Goal: Transaction & Acquisition: Purchase product/service

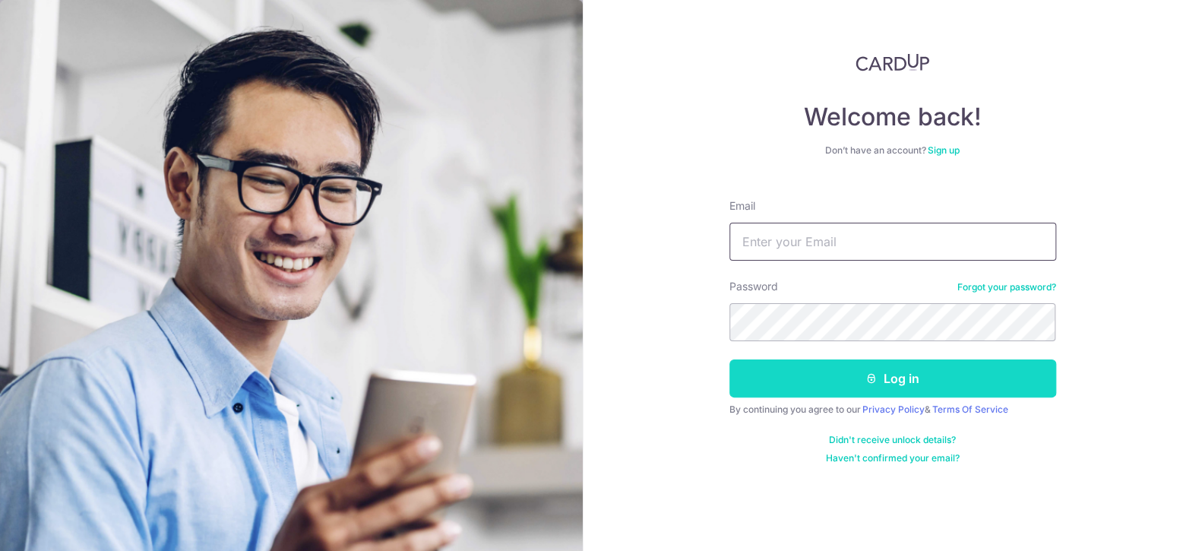
type input "[EMAIL_ADDRESS][DOMAIN_NAME]"
click at [842, 375] on button "Log in" at bounding box center [893, 378] width 327 height 38
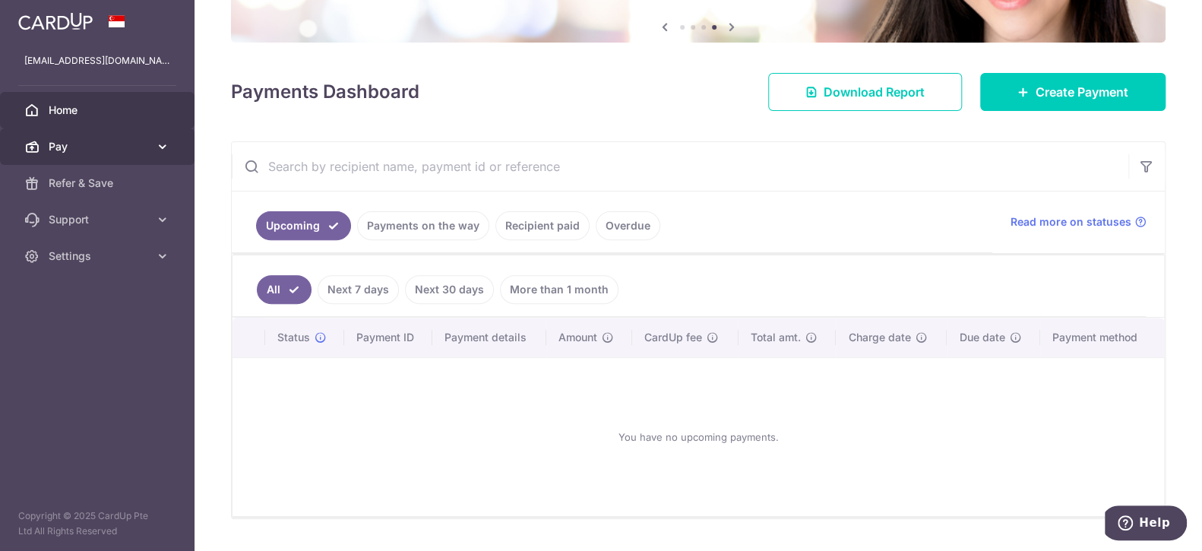
click at [116, 151] on span "Pay" at bounding box center [99, 146] width 100 height 15
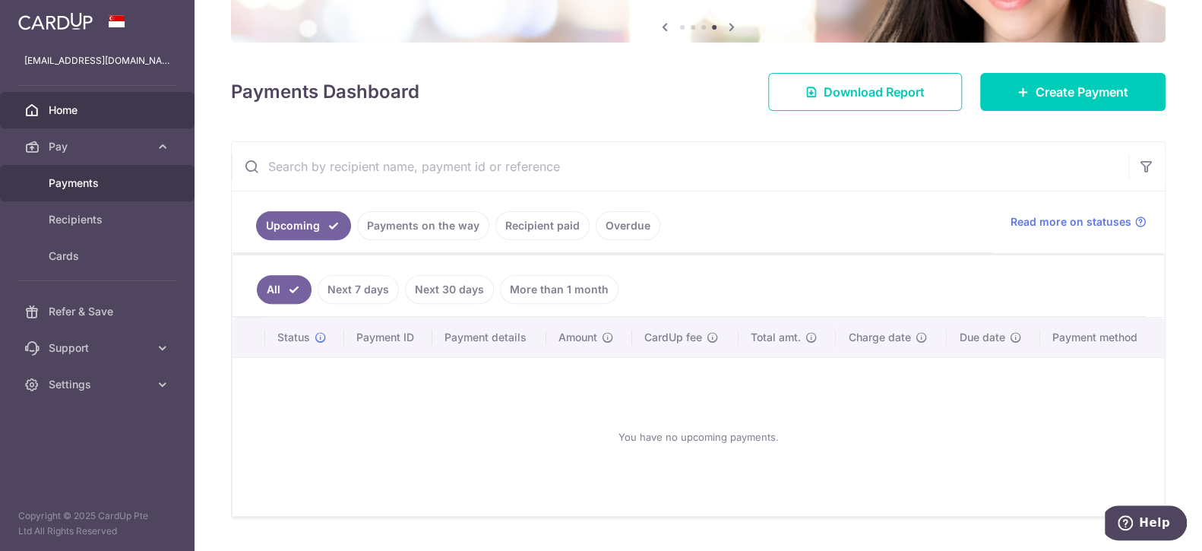
click at [77, 188] on span "Payments" at bounding box center [99, 183] width 100 height 15
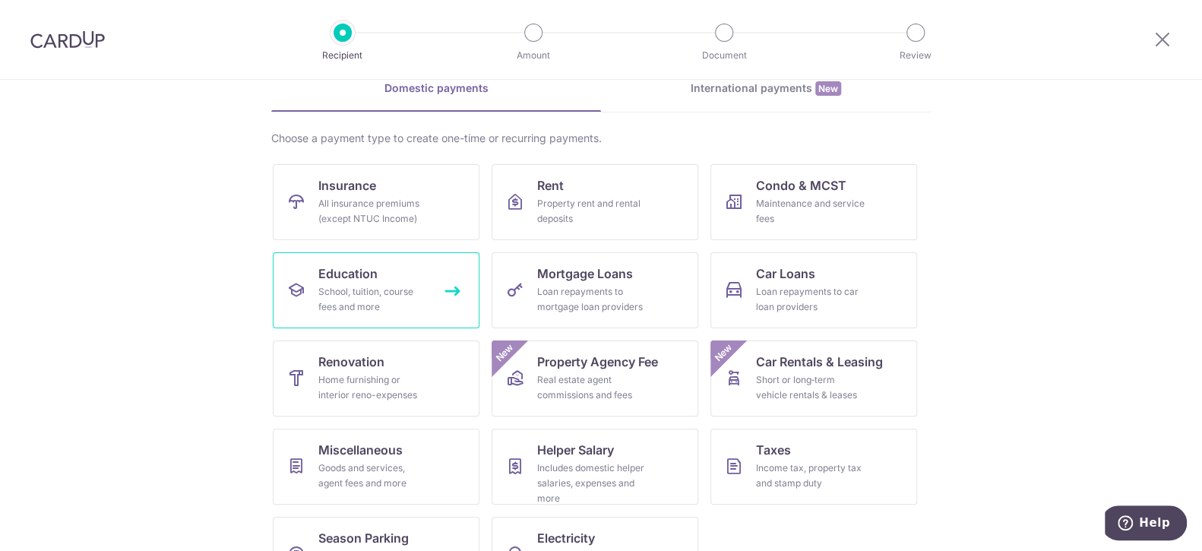
scroll to position [128, 0]
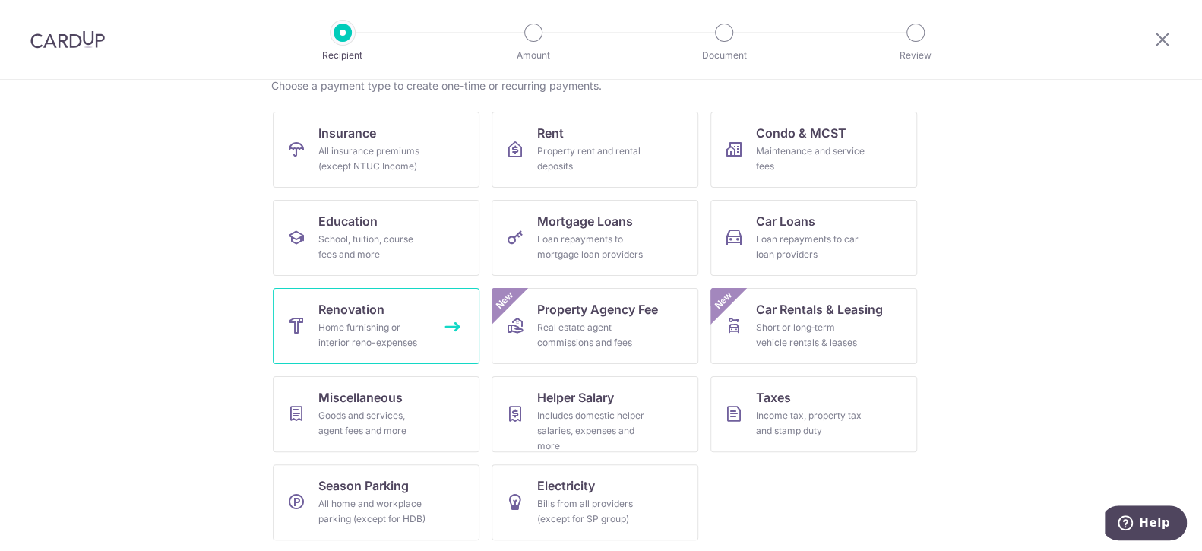
click at [377, 312] on span "Renovation" at bounding box center [351, 309] width 66 height 18
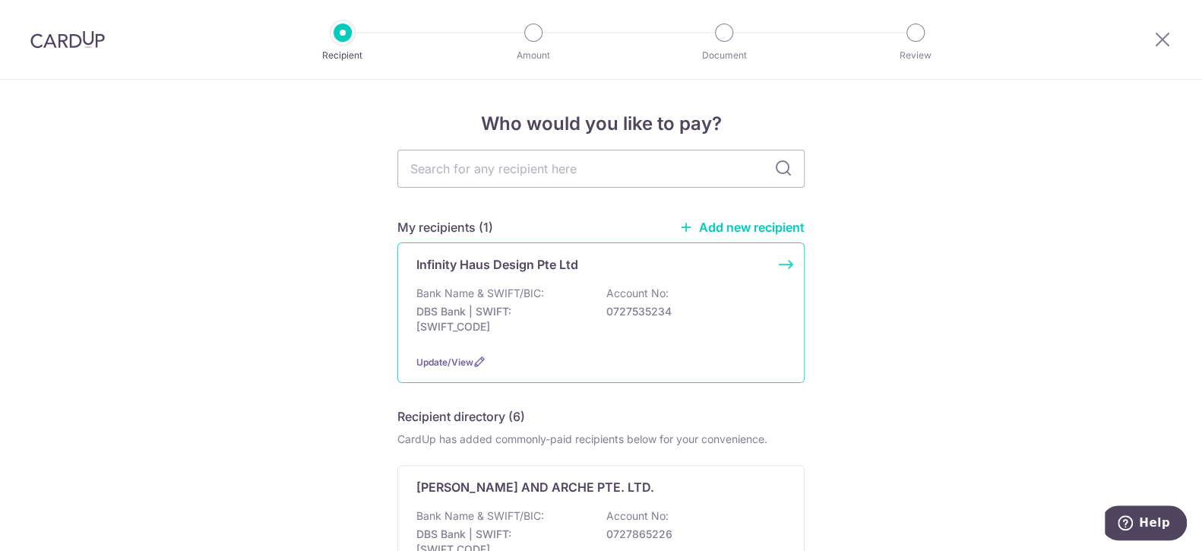
click at [472, 283] on div "Infinity Haus Design Pte Ltd Bank Name & SWIFT/BIC: DBS Bank | SWIFT: DBSSSGSGX…" at bounding box center [600, 312] width 407 height 141
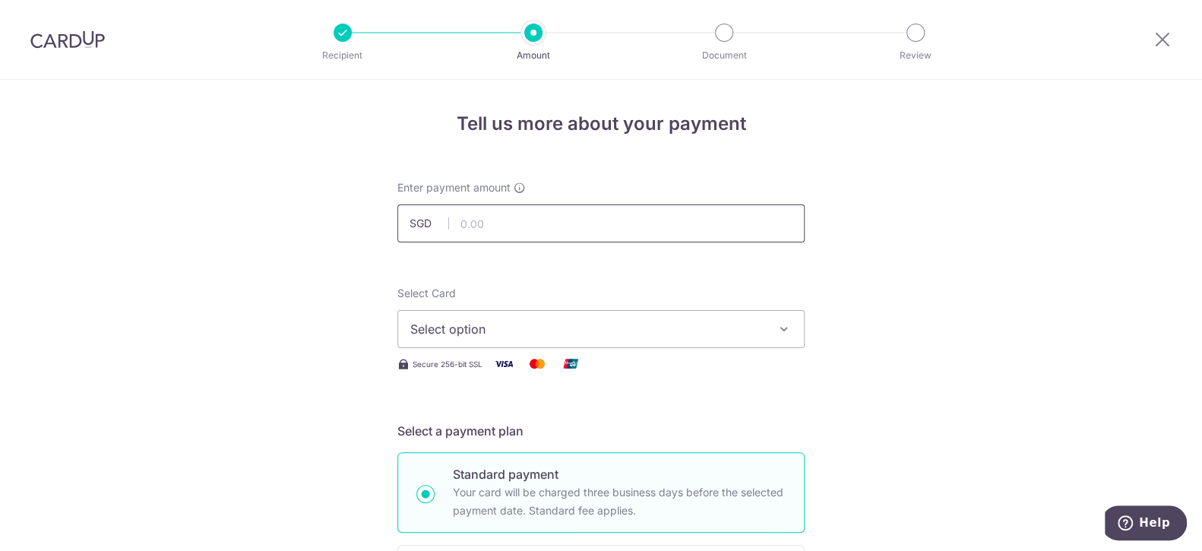
drag, startPoint x: 0, startPoint y: 0, endPoint x: 481, endPoint y: 230, distance: 533.0
click at [481, 230] on input "text" at bounding box center [600, 223] width 407 height 38
click at [605, 337] on span "Select option" at bounding box center [587, 329] width 354 height 18
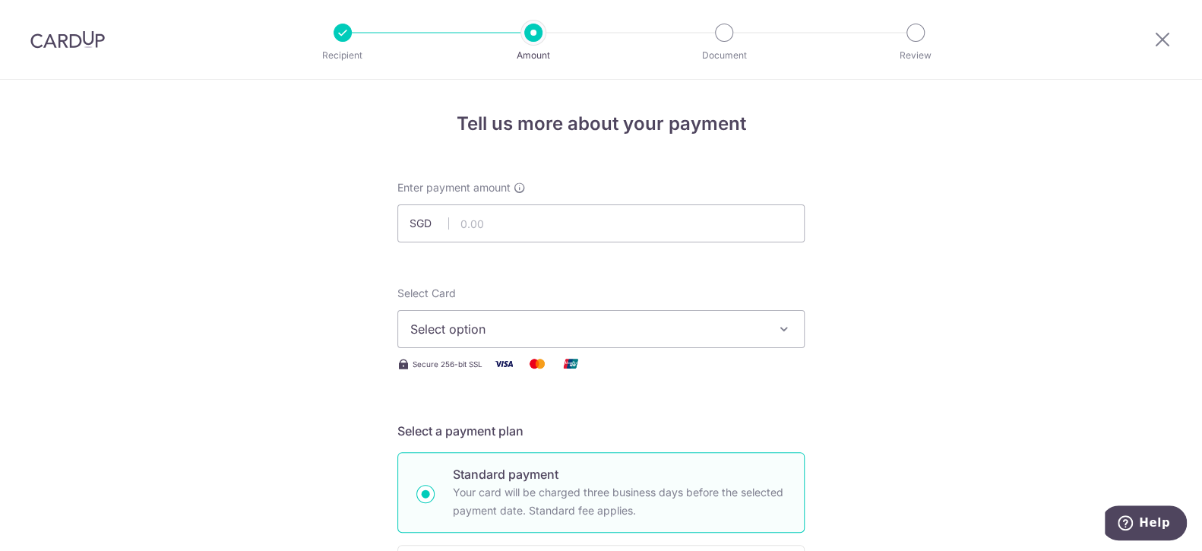
click at [509, 224] on input "text" at bounding box center [600, 223] width 407 height 38
type input "1,867.50"
click at [524, 328] on span "Select option" at bounding box center [587, 329] width 354 height 18
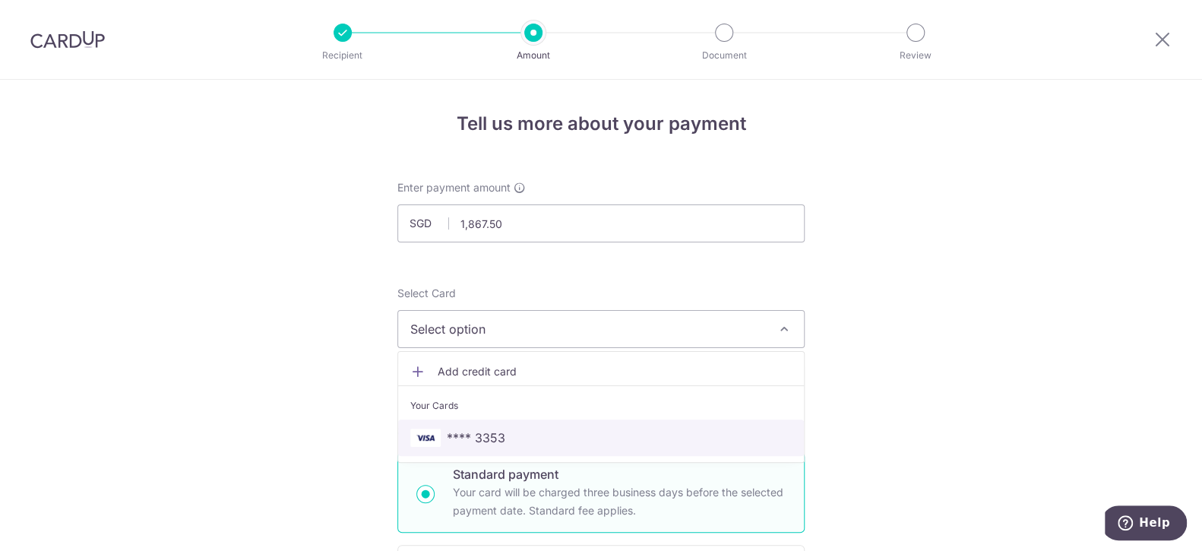
drag, startPoint x: 483, startPoint y: 433, endPoint x: 503, endPoint y: 418, distance: 24.9
click at [483, 433] on span "**** 3353" at bounding box center [476, 438] width 59 height 18
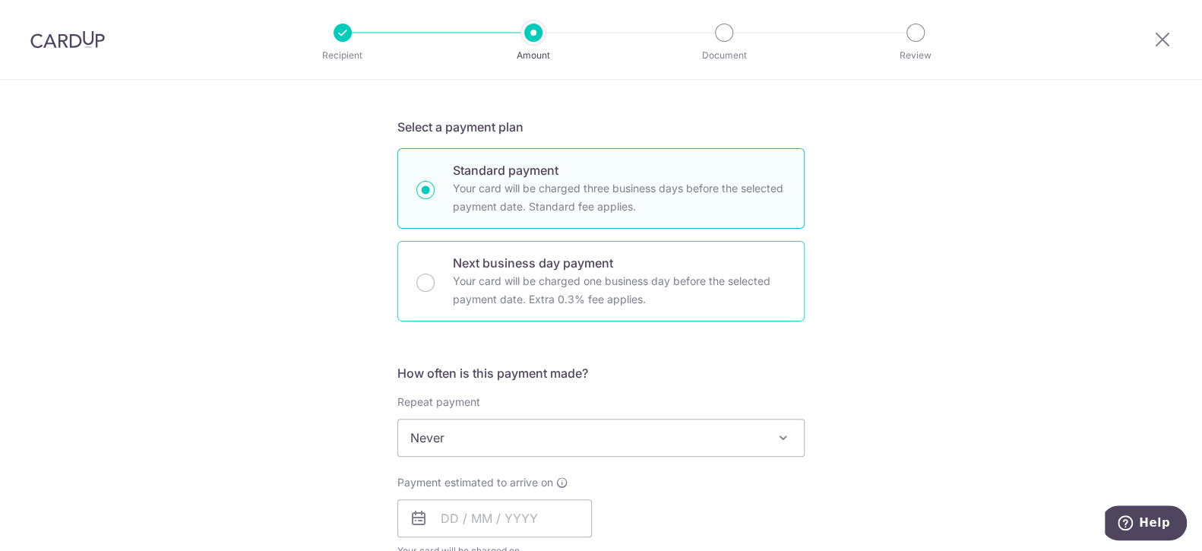
scroll to position [456, 0]
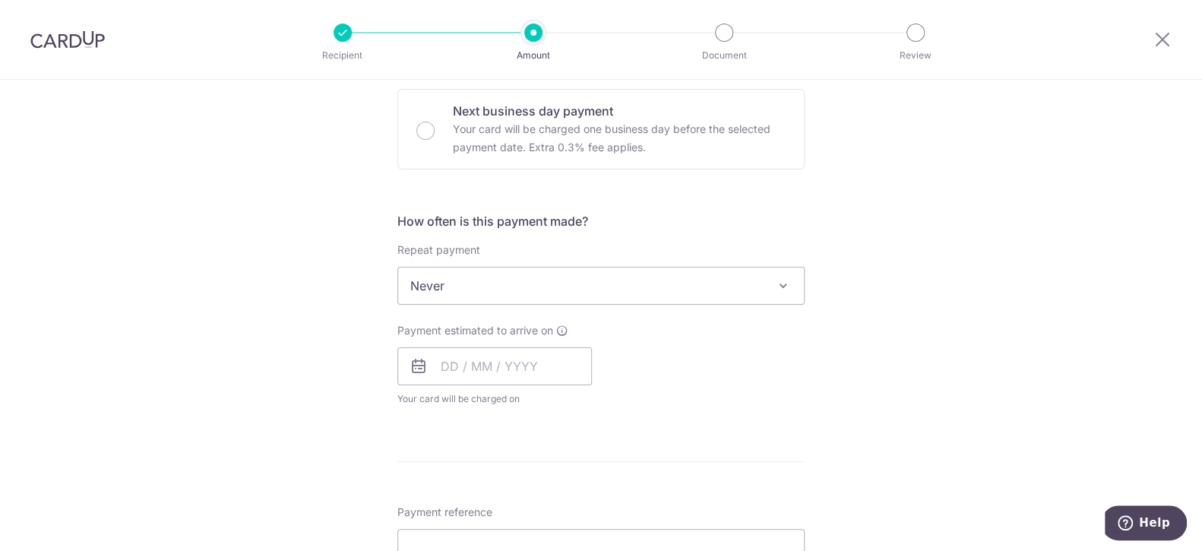
click at [558, 284] on span "Never" at bounding box center [601, 286] width 406 height 36
click at [666, 331] on div "Payment estimated to arrive on Your card will be charged on for the first payme…" at bounding box center [601, 365] width 426 height 84
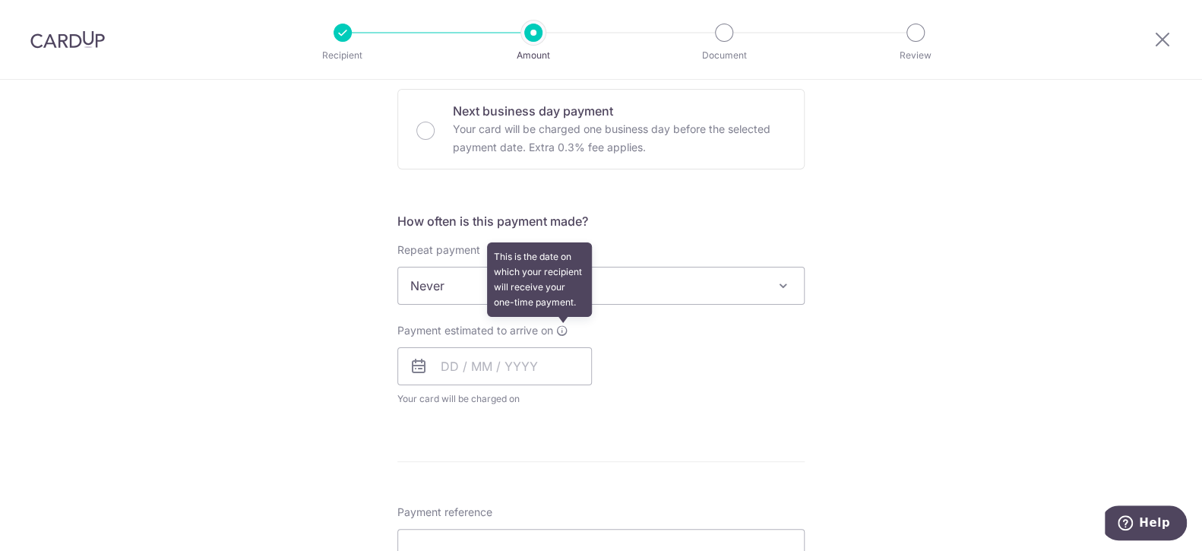
click at [556, 331] on icon at bounding box center [562, 331] width 12 height 12
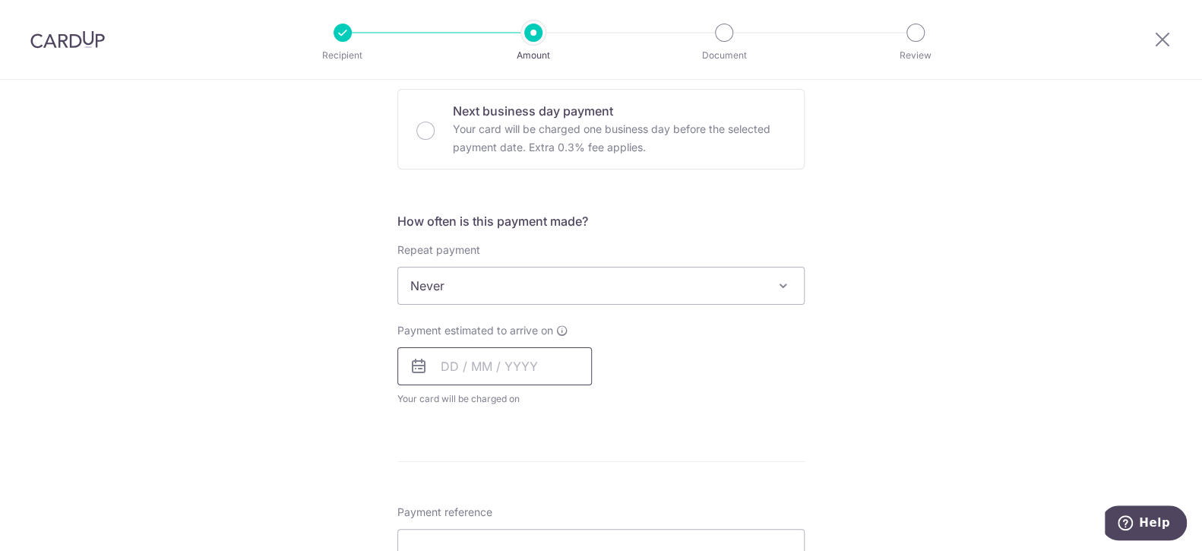
click at [447, 365] on input "text" at bounding box center [494, 366] width 195 height 38
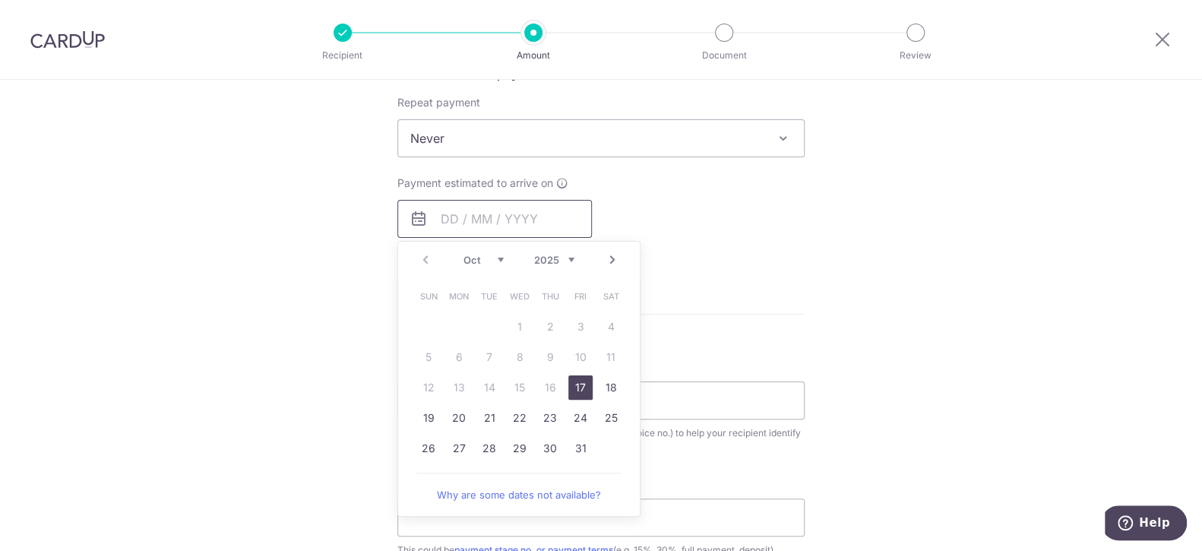
scroll to position [608, 0]
click at [568, 376] on link "17" at bounding box center [580, 383] width 24 height 24
click at [819, 257] on div "Tell us more about your payment Enter payment amount SGD 1,867.50 1867.50 Selec…" at bounding box center [601, 210] width 1202 height 1477
type input "[DATE]"
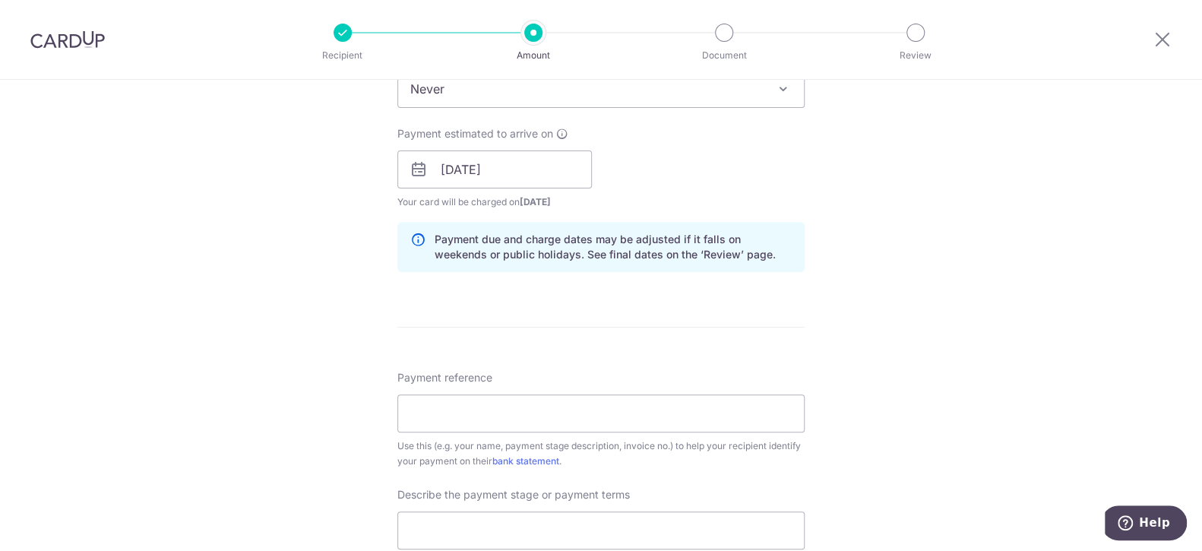
scroll to position [683, 0]
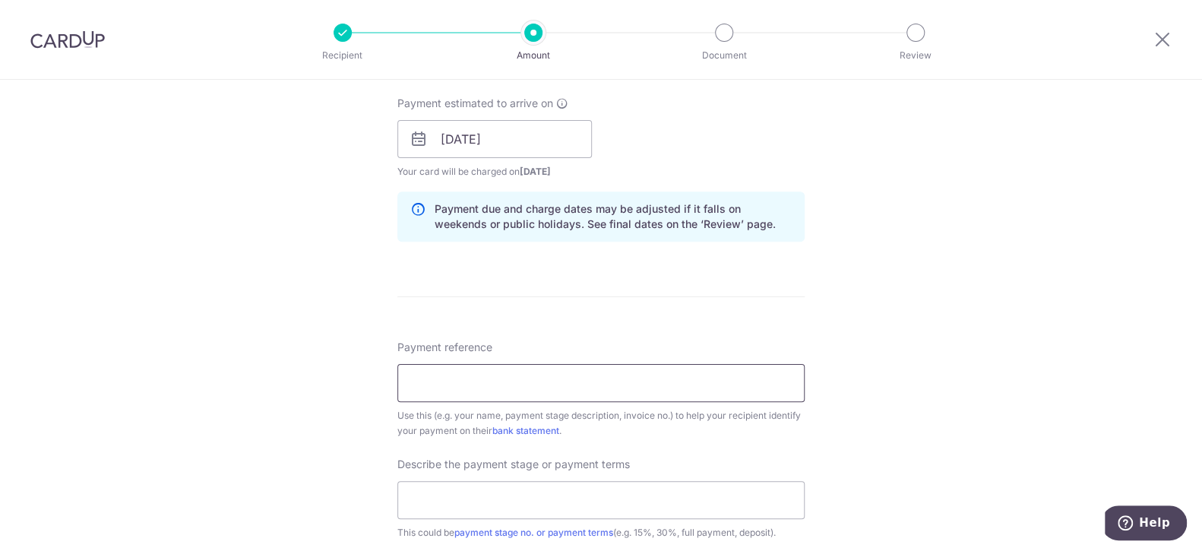
click at [630, 382] on input "Payment reference" at bounding box center [600, 383] width 407 height 38
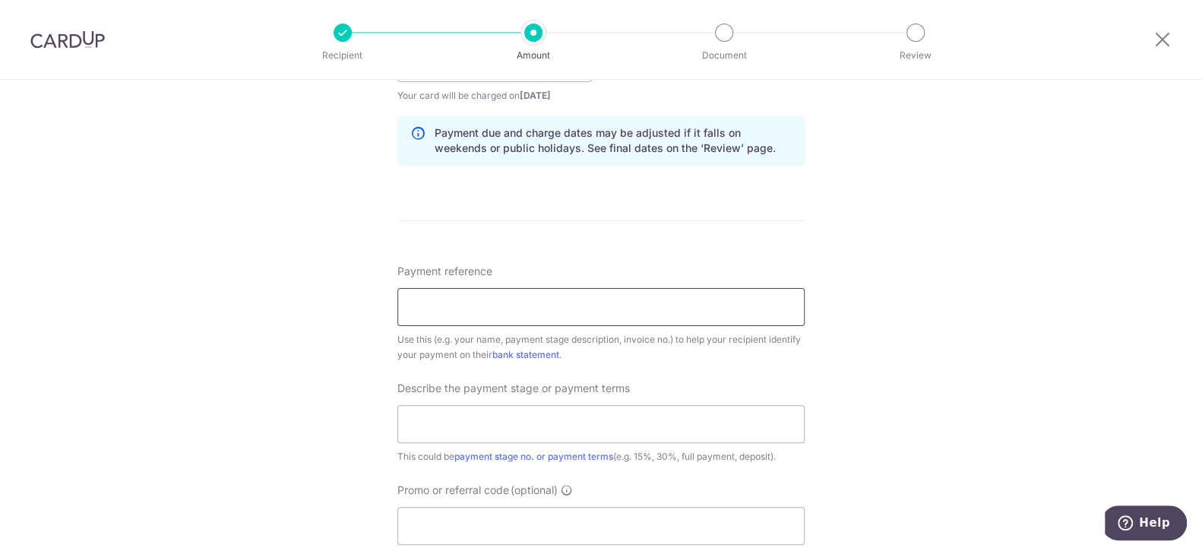
scroll to position [760, 0]
drag, startPoint x: 882, startPoint y: 173, endPoint x: 846, endPoint y: 189, distance: 39.1
click at [882, 173] on div "Tell us more about your payment Enter payment amount SGD 1,867.50 1867.50 Selec…" at bounding box center [601, 89] width 1202 height 1539
click at [415, 302] on input "Payment reference" at bounding box center [600, 306] width 407 height 38
paste input "INV251022LL-E1"
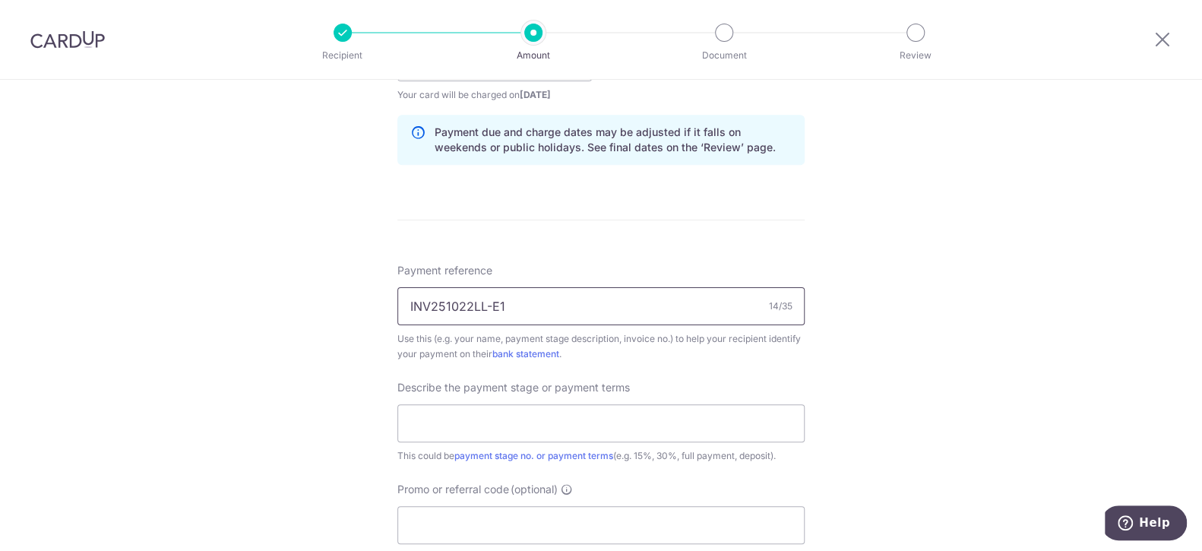
type input "INV251022LL-E1"
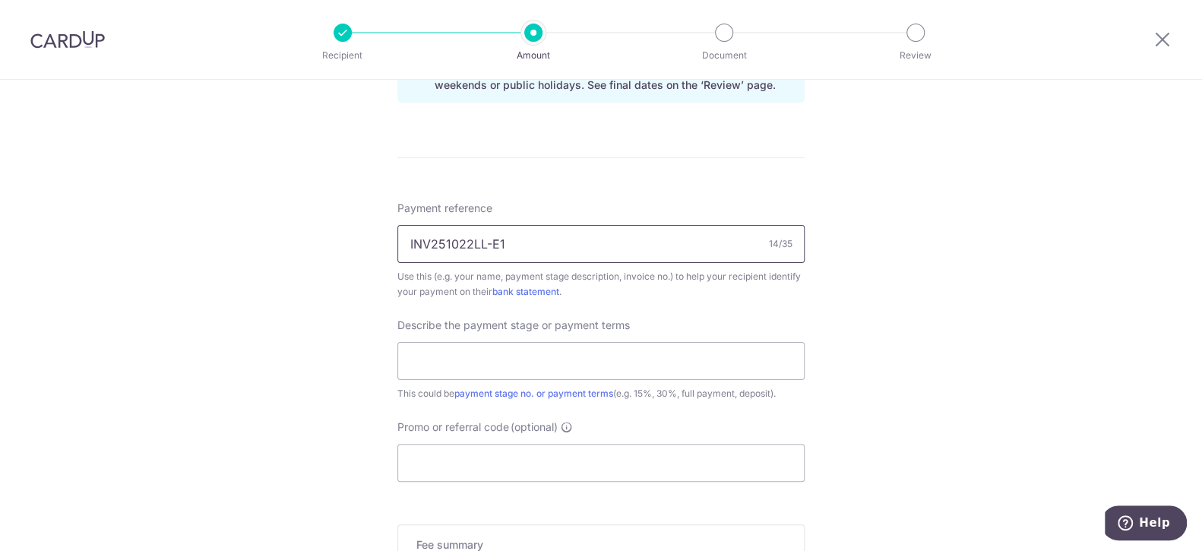
scroll to position [912, 0]
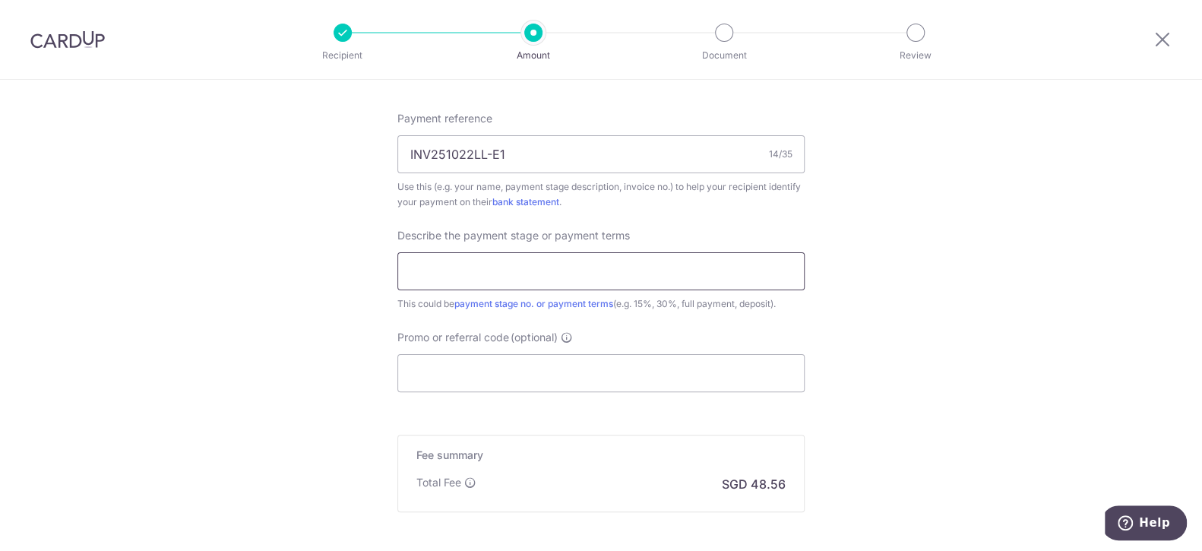
click at [629, 273] on input "text" at bounding box center [600, 271] width 407 height 38
type input "50%"
click at [569, 152] on input "INV251022LL-E1" at bounding box center [600, 154] width 407 height 38
drag, startPoint x: 517, startPoint y: 150, endPoint x: 244, endPoint y: 158, distance: 272.9
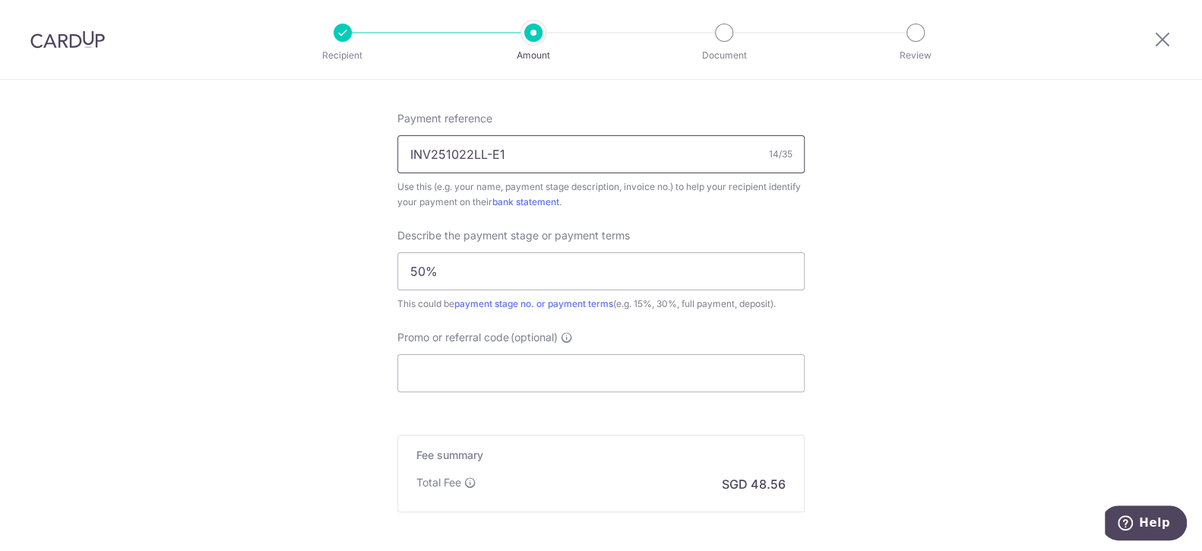
paste input "-Trina&Royston"
type input "INV251022LL-E1-Trina&Royston"
click at [533, 375] on input "Promo or referral code (optional)" at bounding box center [600, 373] width 407 height 38
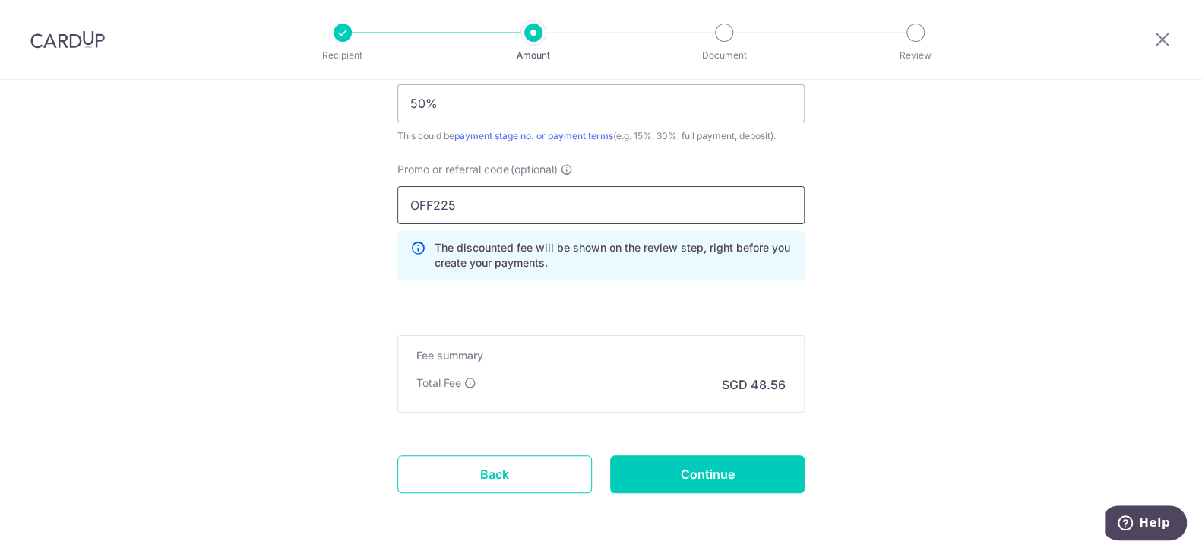
scroll to position [1058, 0]
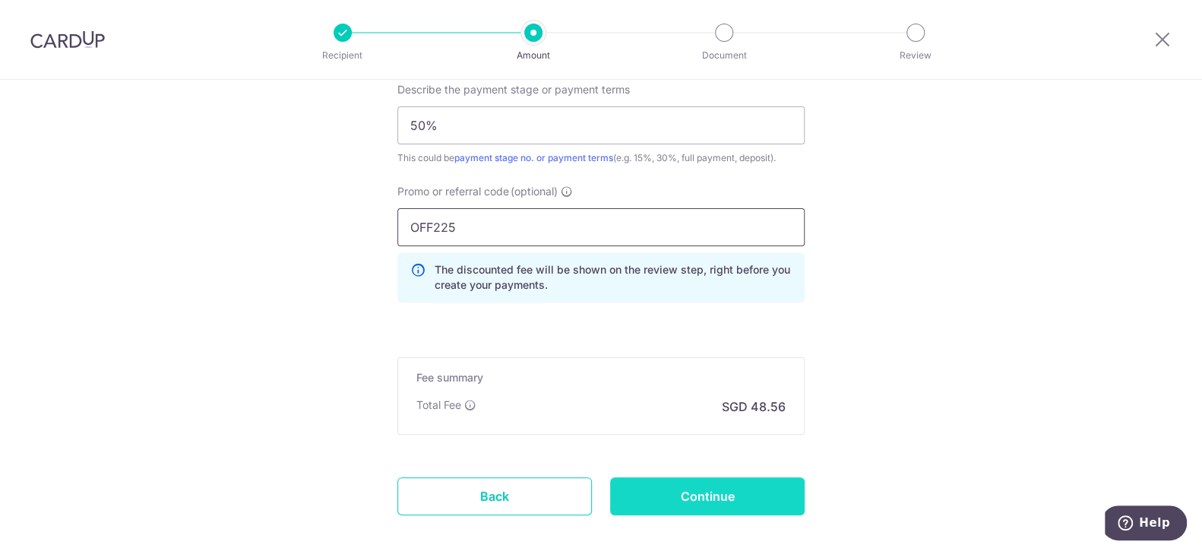
type input "OFF225"
click at [720, 499] on input "Continue" at bounding box center [707, 496] width 195 height 38
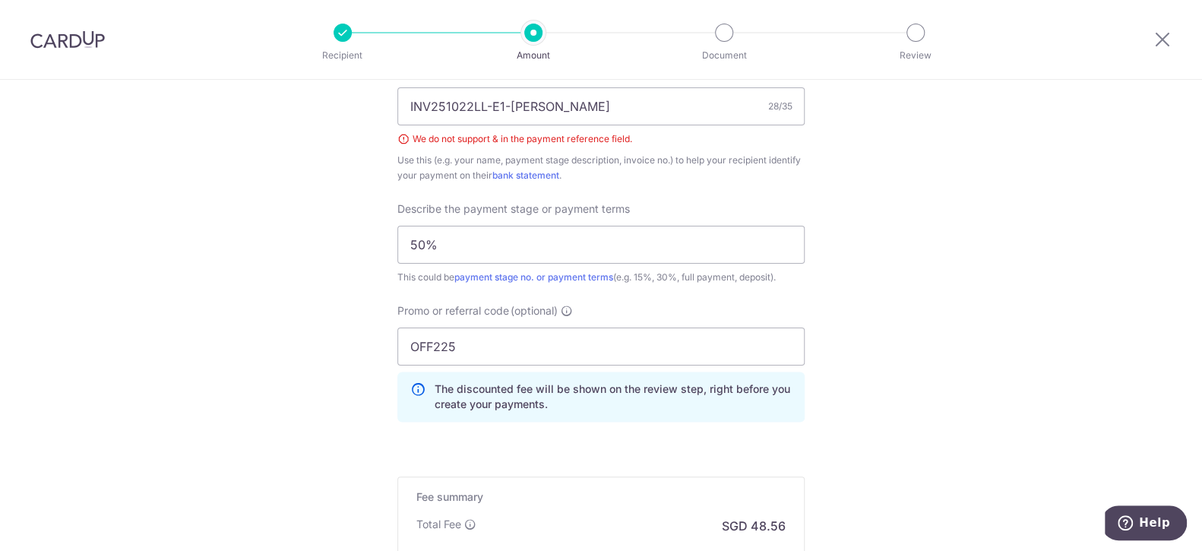
scroll to position [934, 0]
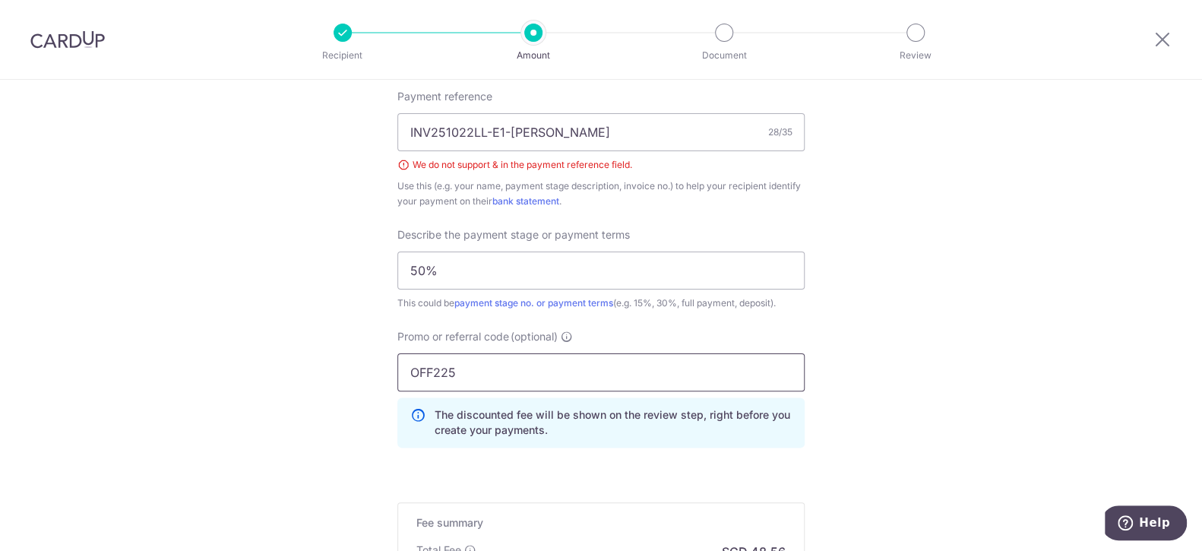
drag, startPoint x: 450, startPoint y: 373, endPoint x: 347, endPoint y: 372, distance: 103.4
paste input "CBC90N15"
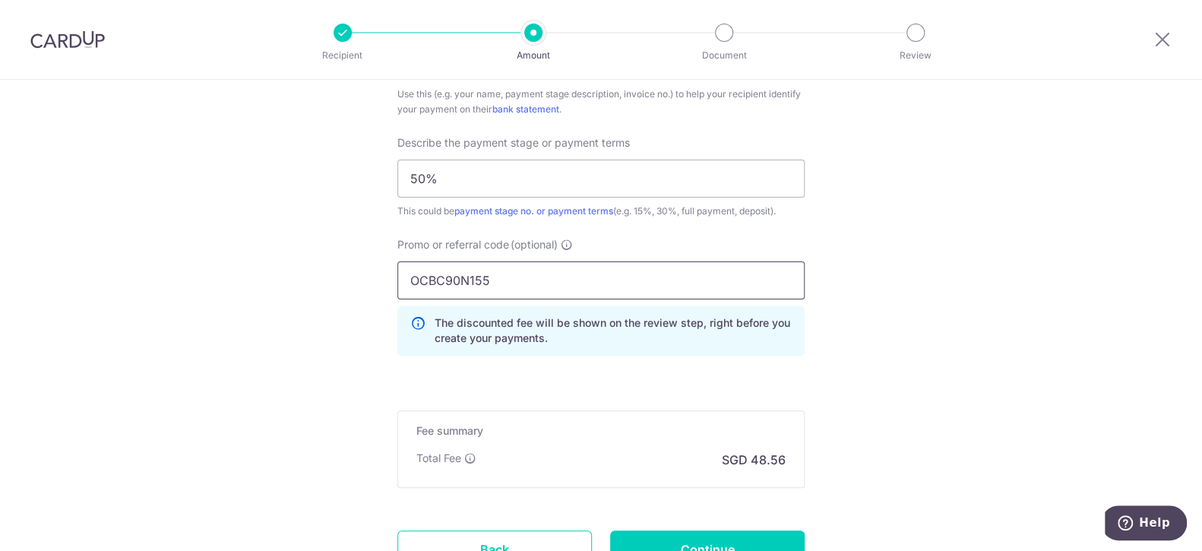
scroll to position [1154, 0]
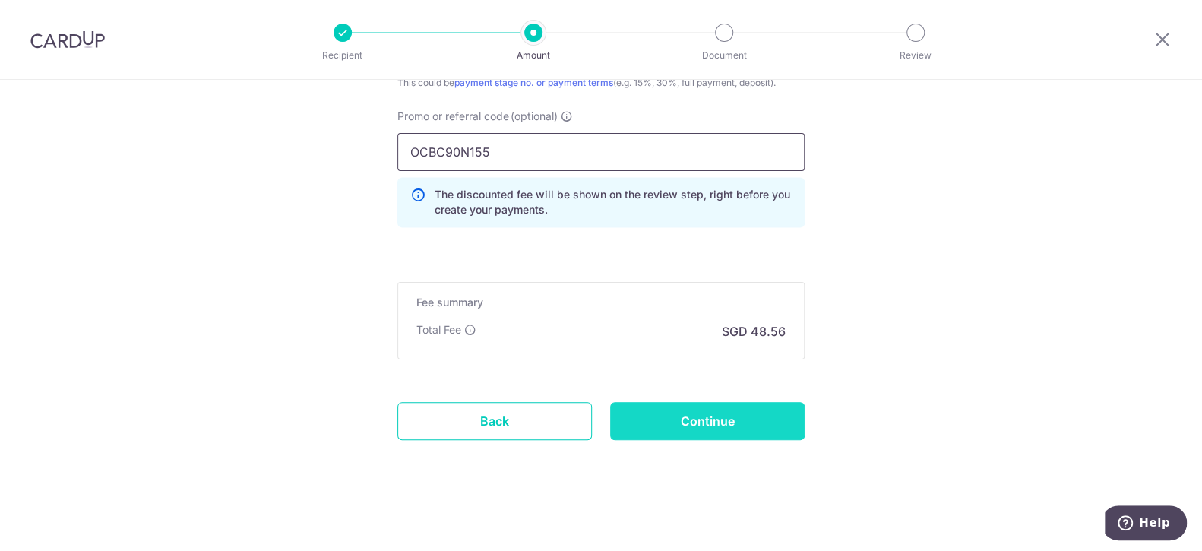
type input "OCBC90N155"
click at [705, 429] on input "Continue" at bounding box center [707, 421] width 195 height 38
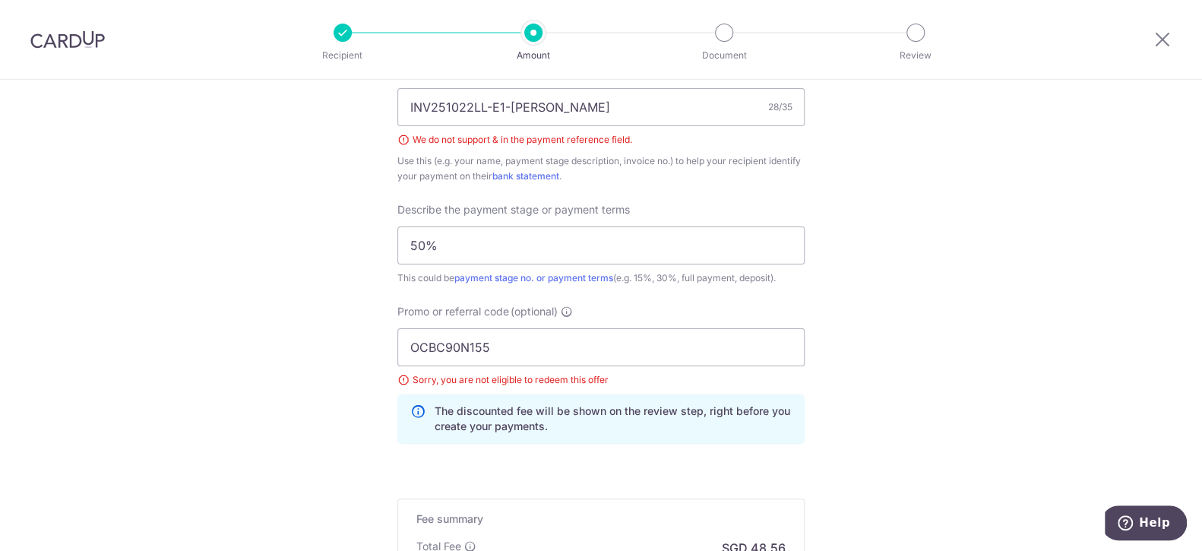
scroll to position [934, 0]
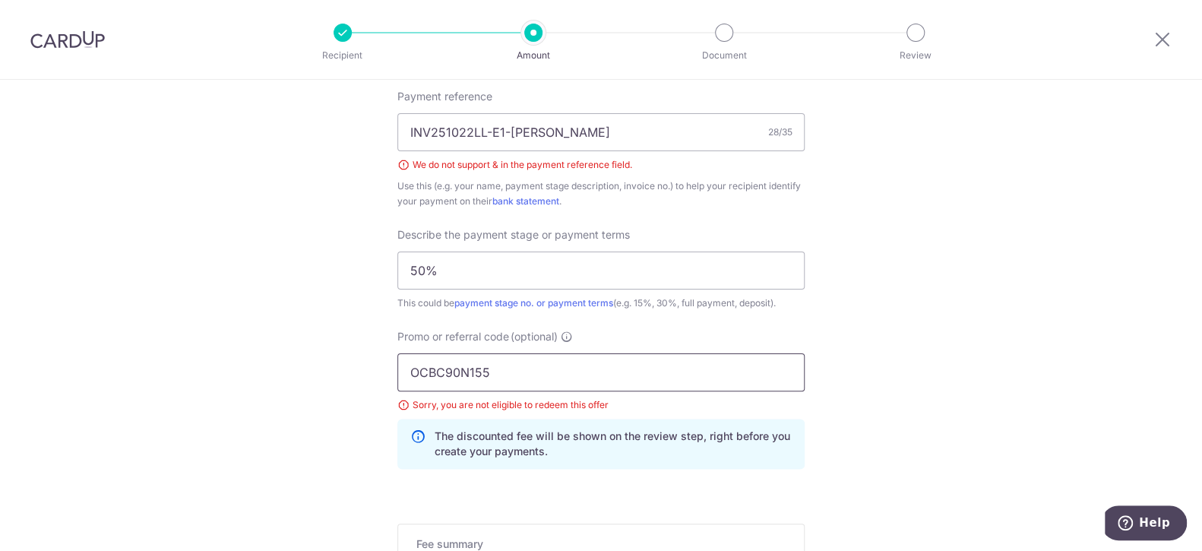
drag, startPoint x: 499, startPoint y: 370, endPoint x: 355, endPoint y: 370, distance: 143.6
paste input "V"
type input "OCBC90NV"
click button "Add Card" at bounding box center [0, 0] width 0 height 0
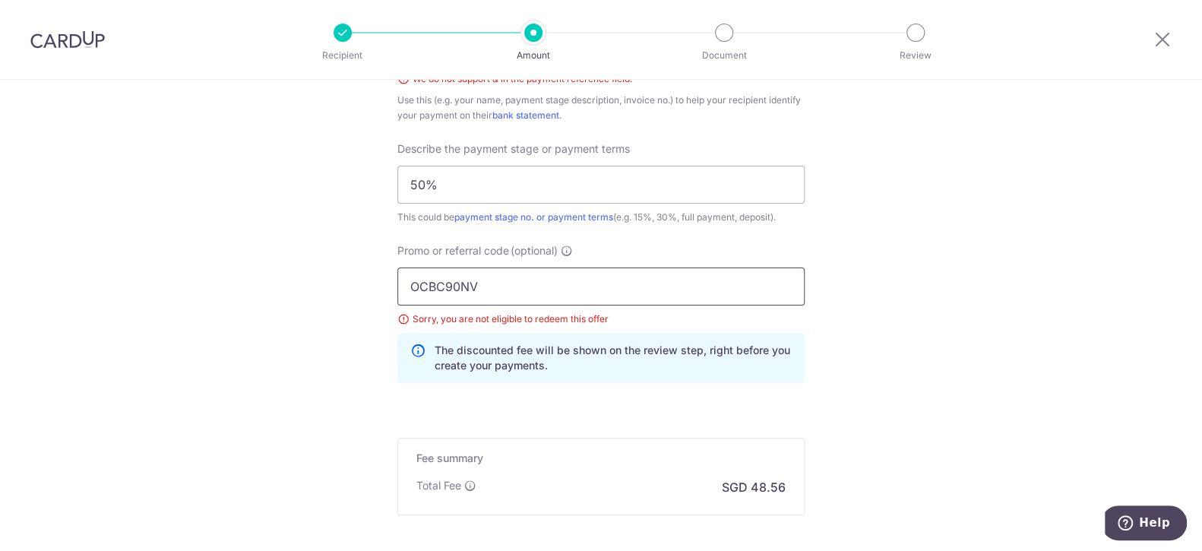
scroll to position [1085, 0]
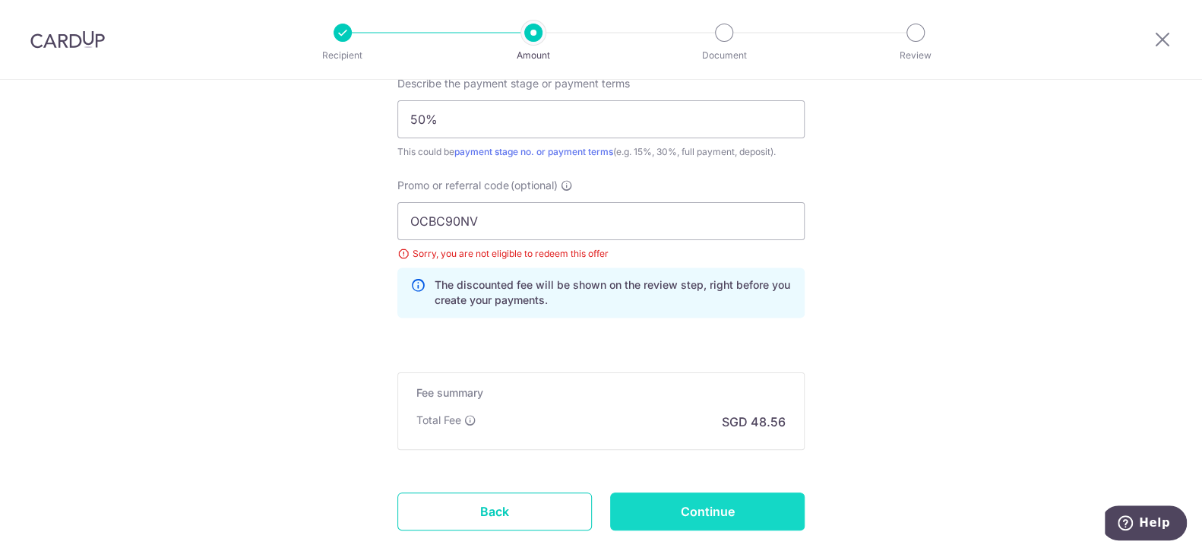
click at [720, 501] on input "Continue" at bounding box center [707, 511] width 195 height 38
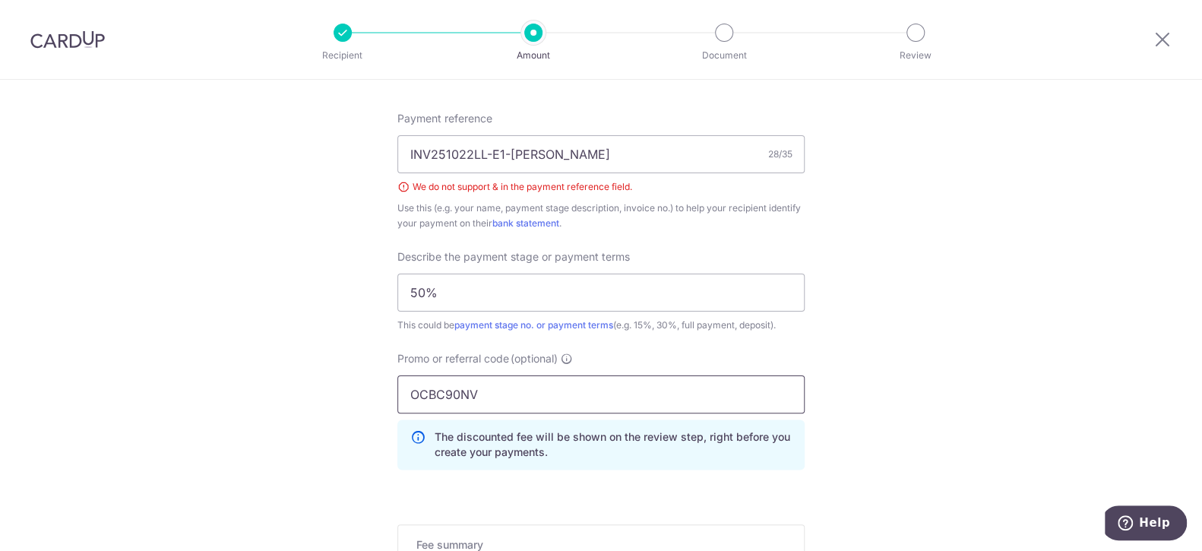
scroll to position [988, 0]
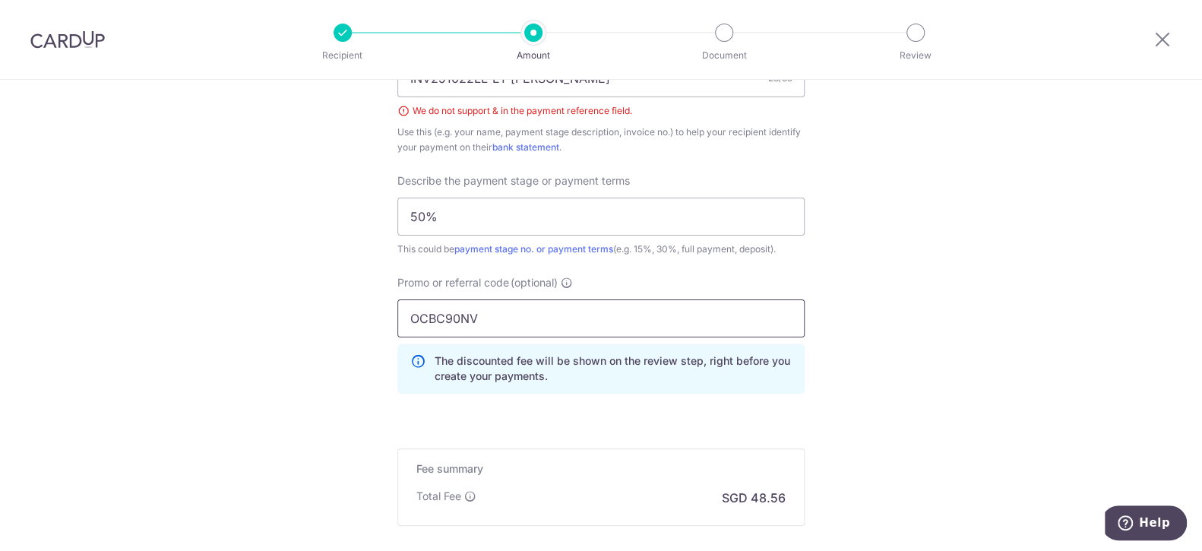
drag, startPoint x: 487, startPoint y: 316, endPoint x: 356, endPoint y: 316, distance: 130.7
paste input "MC"
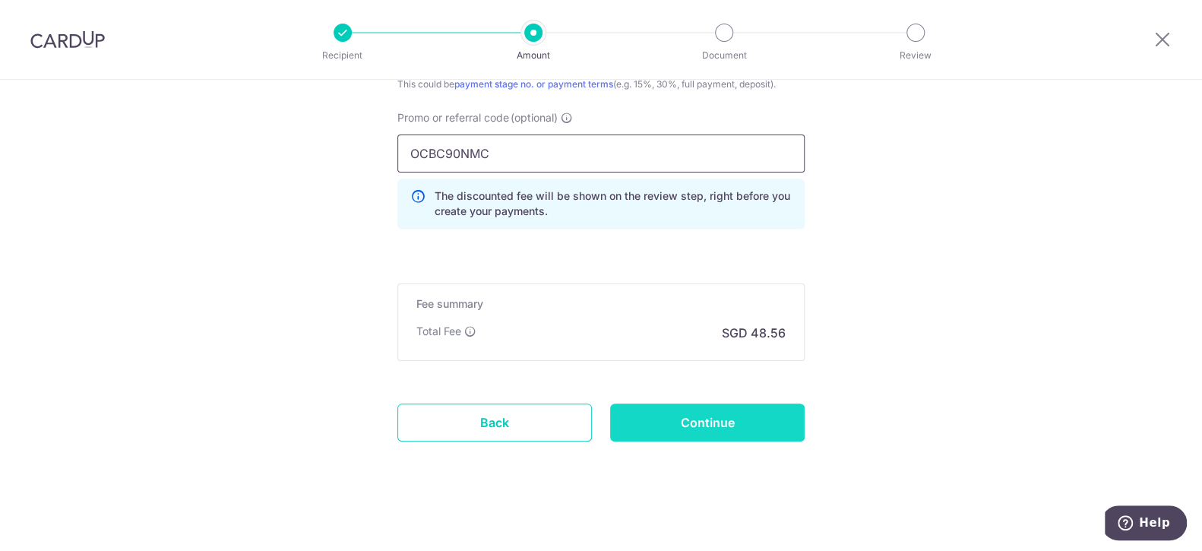
scroll to position [1154, 0]
type input "OCBC90NMC"
click at [684, 413] on input "Continue" at bounding box center [707, 421] width 195 height 38
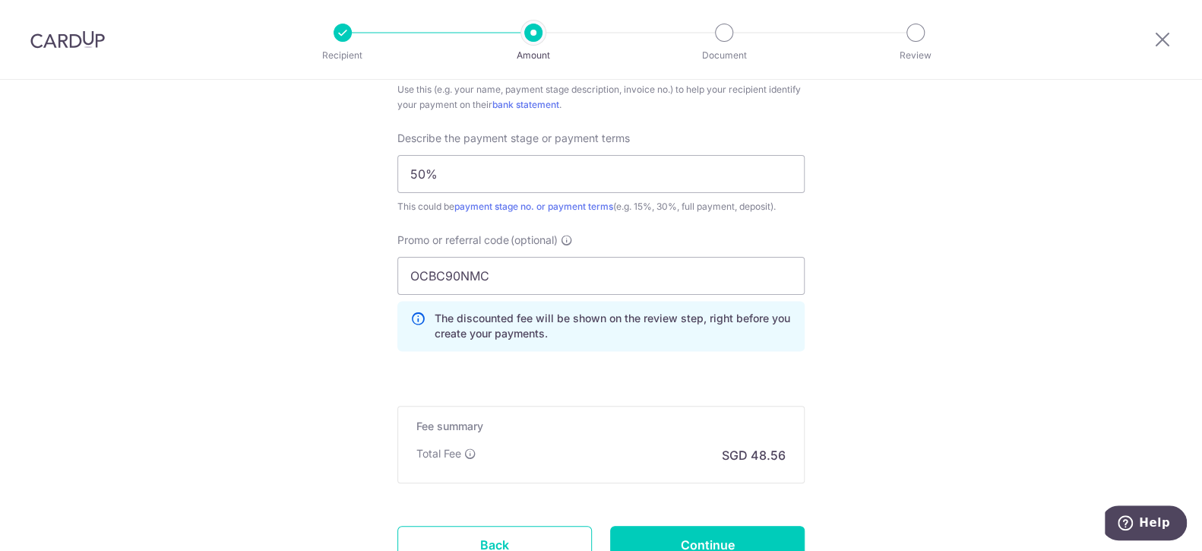
scroll to position [1085, 0]
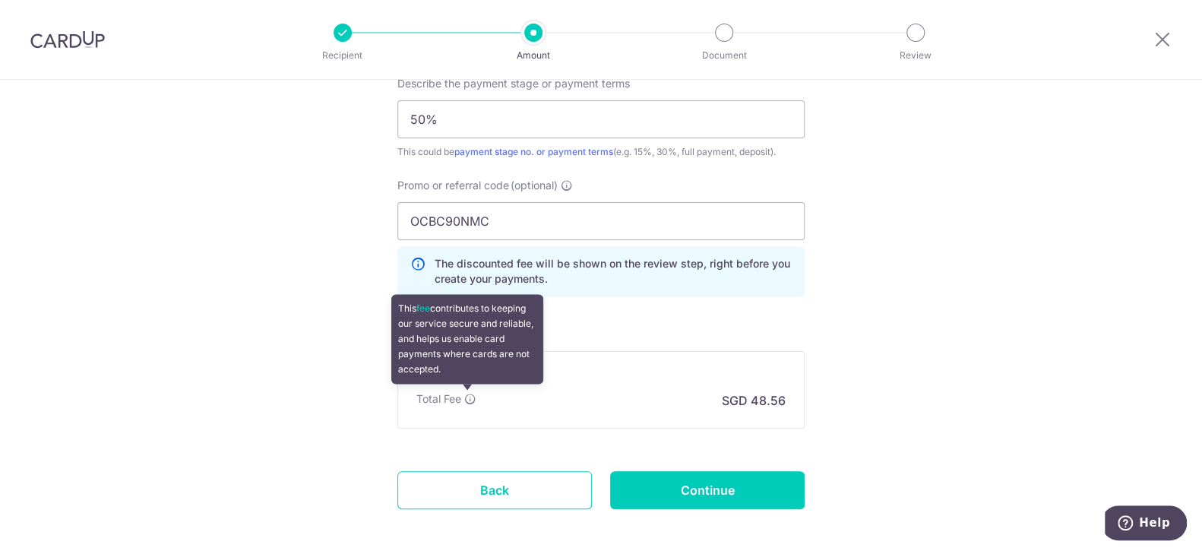
drag, startPoint x: 463, startPoint y: 394, endPoint x: 463, endPoint y: 357, distance: 37.2
click at [464, 393] on icon at bounding box center [470, 399] width 12 height 12
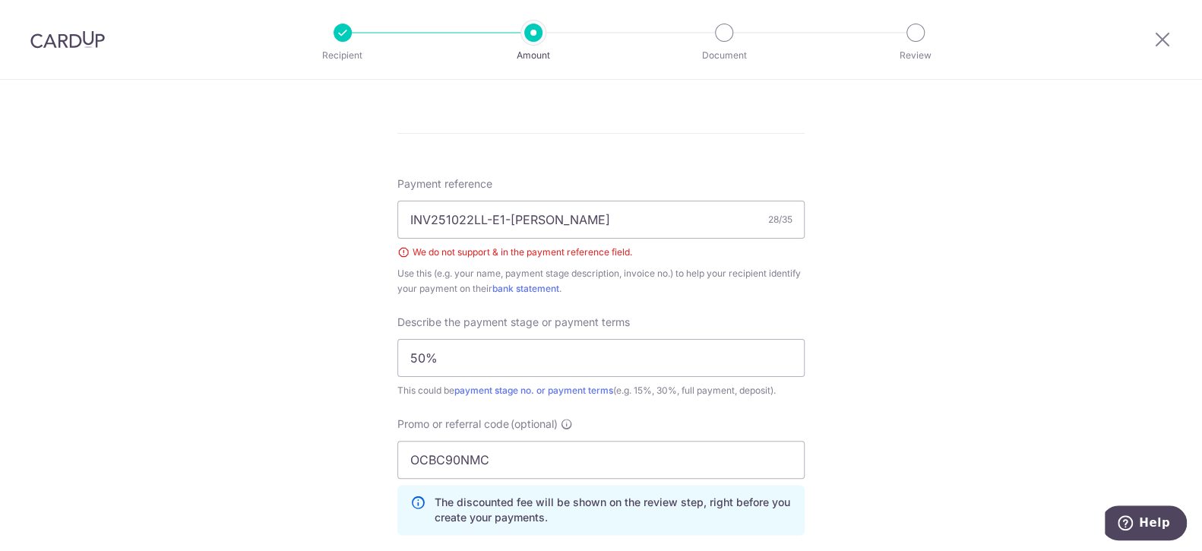
scroll to position [971, 0]
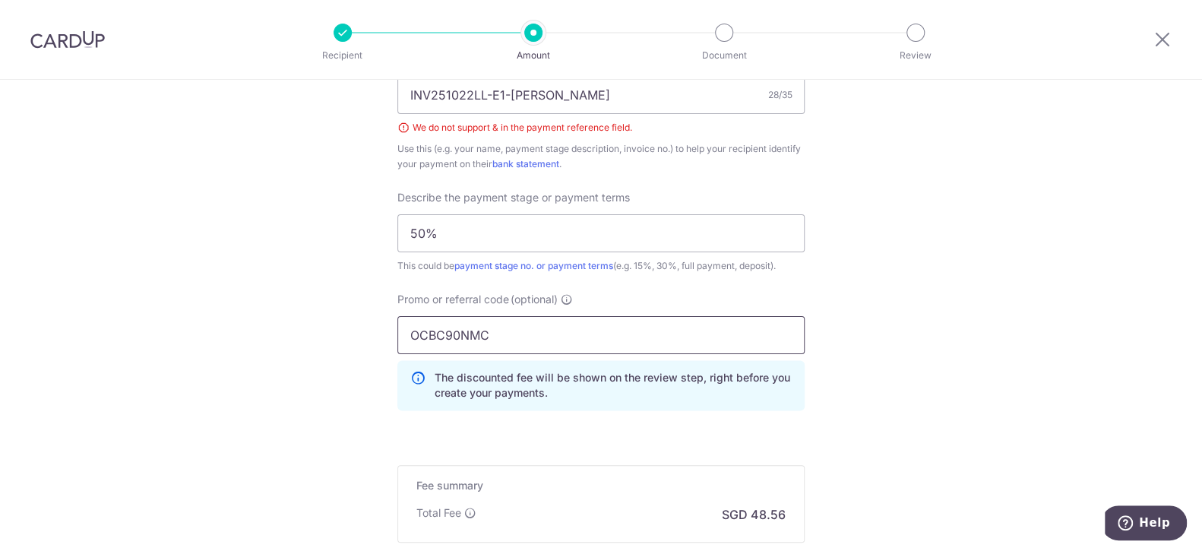
drag, startPoint x: 497, startPoint y: 331, endPoint x: 382, endPoint y: 339, distance: 115.0
paste input "VTAX25ONE"
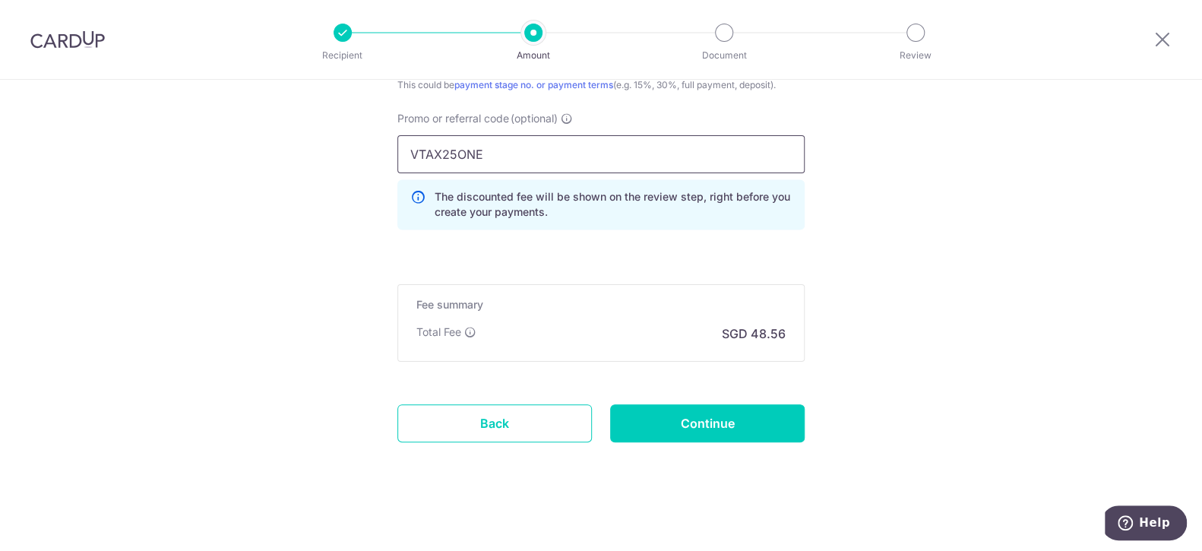
scroll to position [1154, 0]
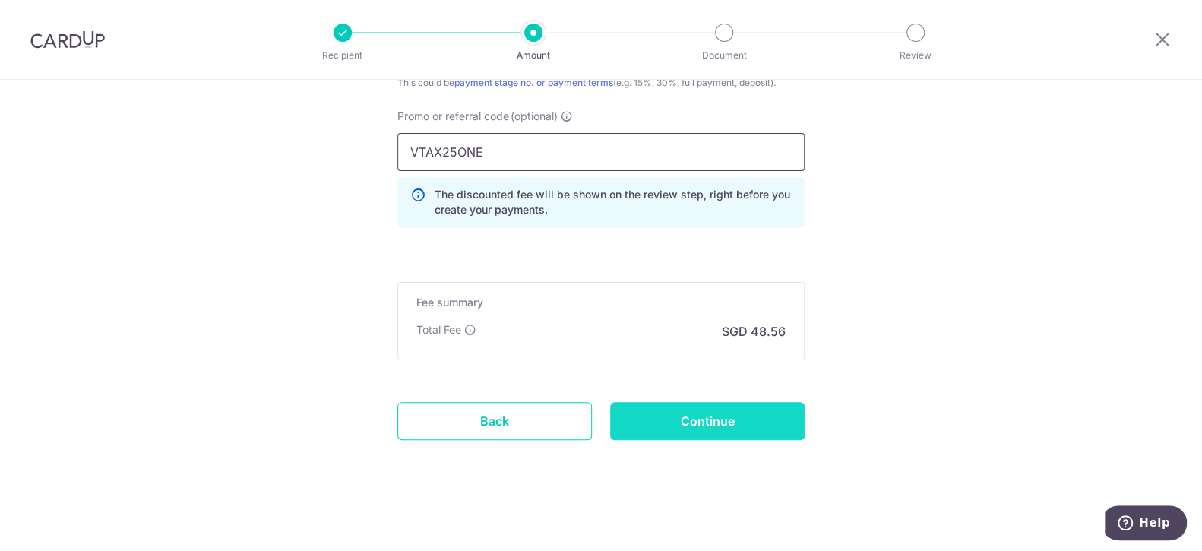
type input "VTAX25ONE"
click at [724, 423] on input "Continue" at bounding box center [707, 421] width 195 height 38
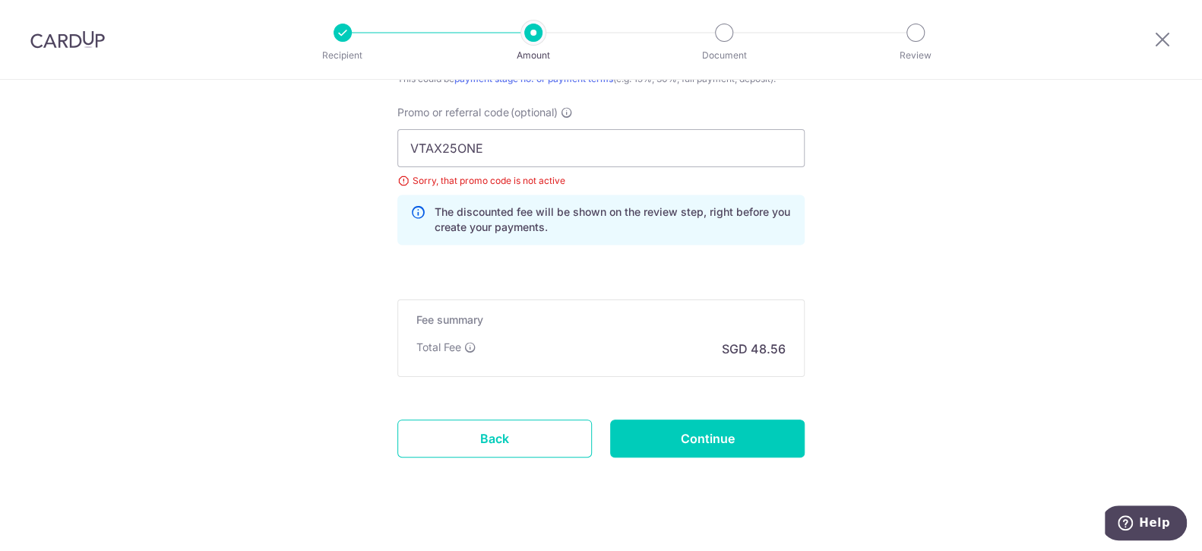
scroll to position [1176, 0]
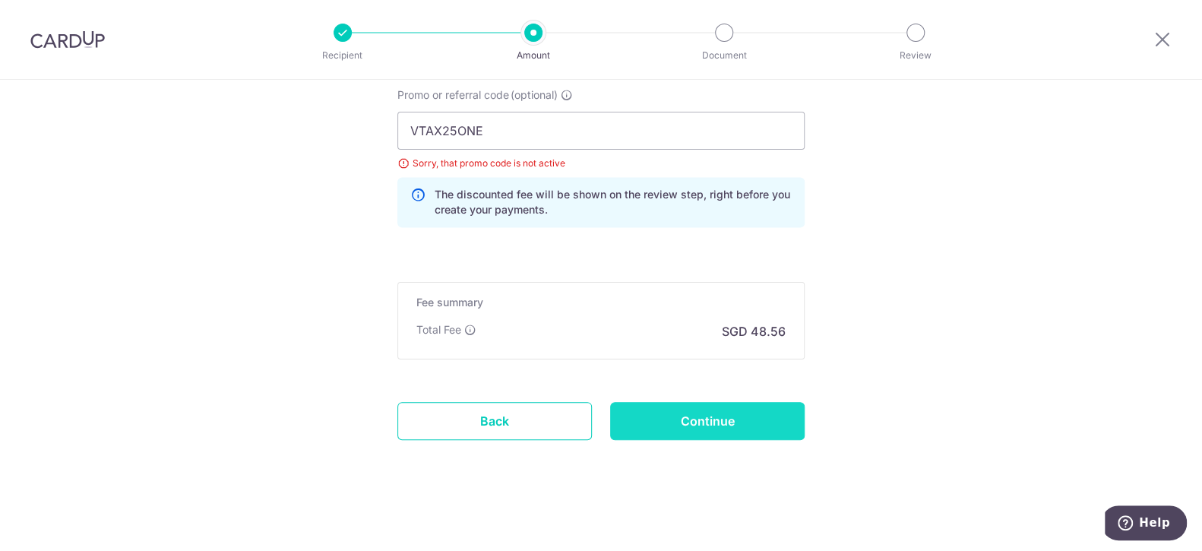
click at [694, 420] on input "Continue" at bounding box center [707, 421] width 195 height 38
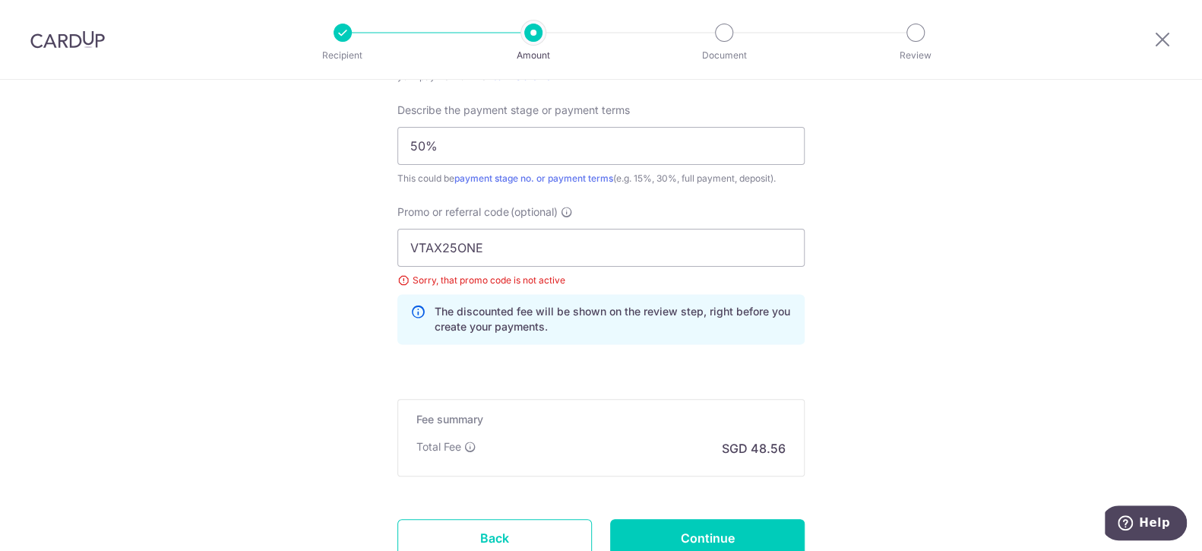
scroll to position [1085, 0]
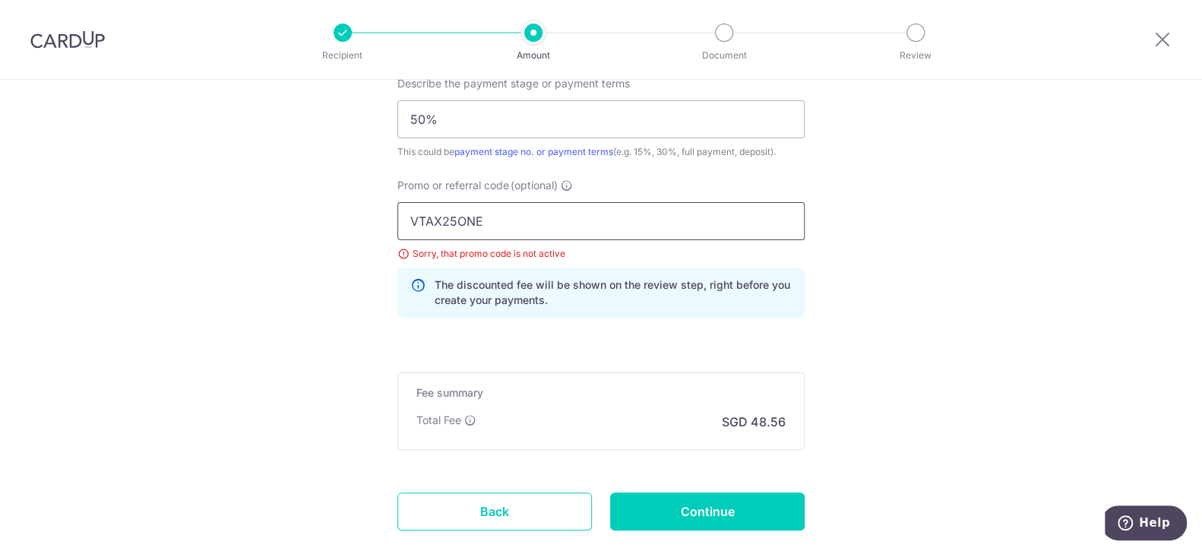
drag, startPoint x: 497, startPoint y: 218, endPoint x: 315, endPoint y: 216, distance: 182.4
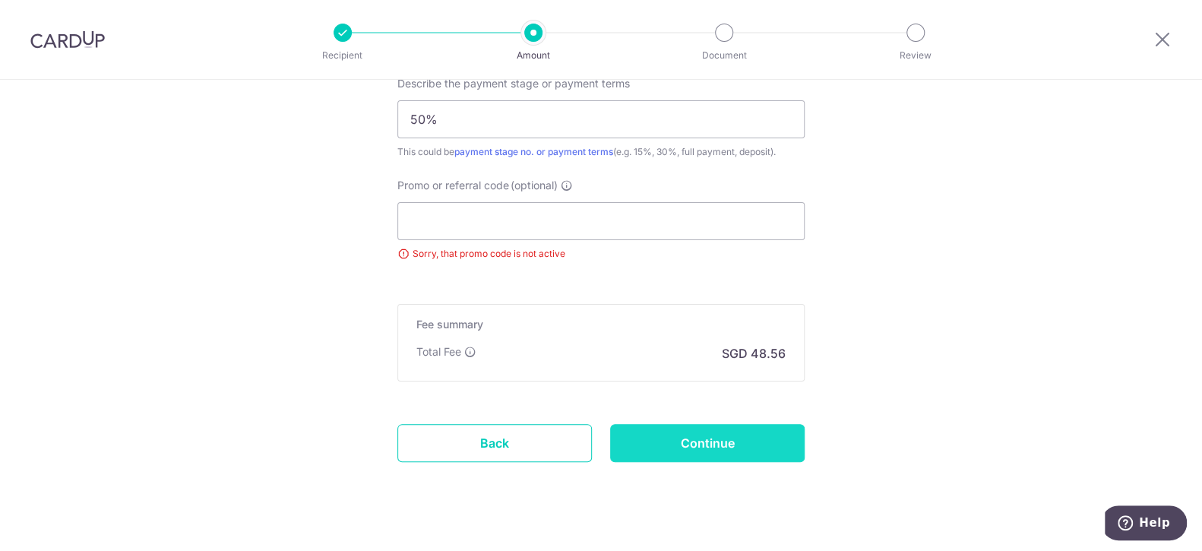
click at [719, 432] on input "Continue" at bounding box center [707, 443] width 195 height 38
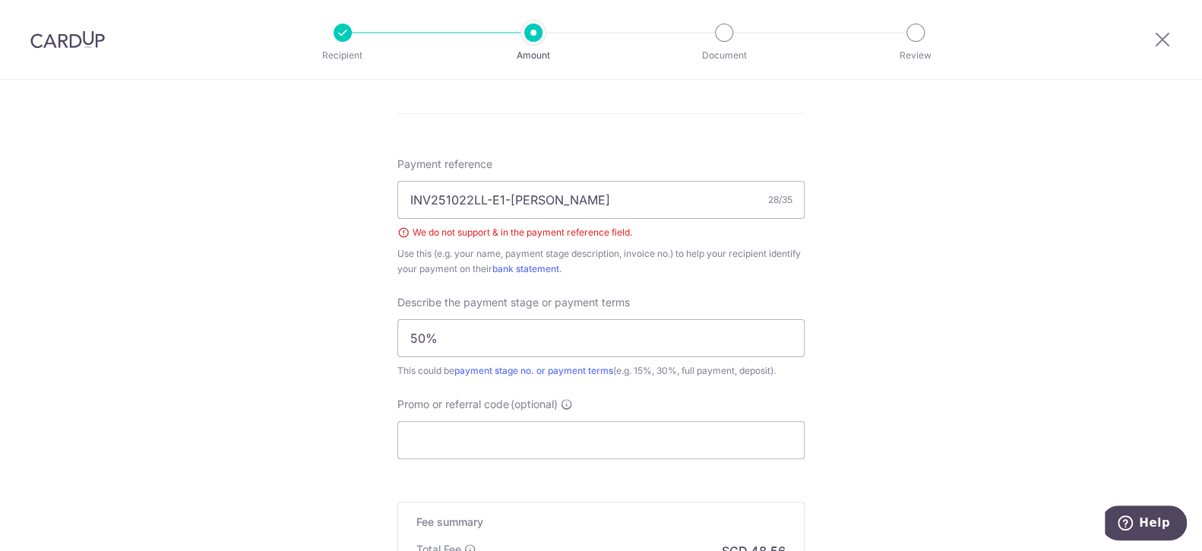
scroll to position [857, 0]
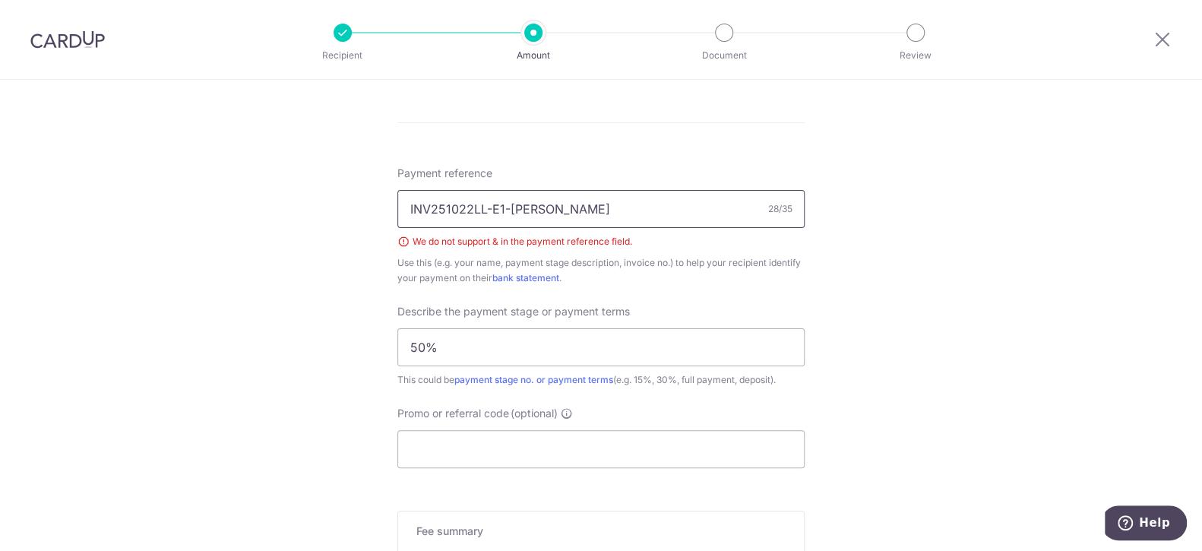
click at [556, 209] on input "INV251022LL-E1-Trina&Royston" at bounding box center [600, 209] width 407 height 38
drag, startPoint x: 499, startPoint y: 205, endPoint x: 630, endPoint y: 208, distance: 130.8
click at [630, 208] on input "INV251022LL-E1-Trina&Royston" at bounding box center [600, 209] width 407 height 38
type input "INV251022LL-E1"
click at [755, 252] on div "Payment reference INV251022LL-E1 14/35 We do not support & in the payment refer…" at bounding box center [600, 226] width 407 height 120
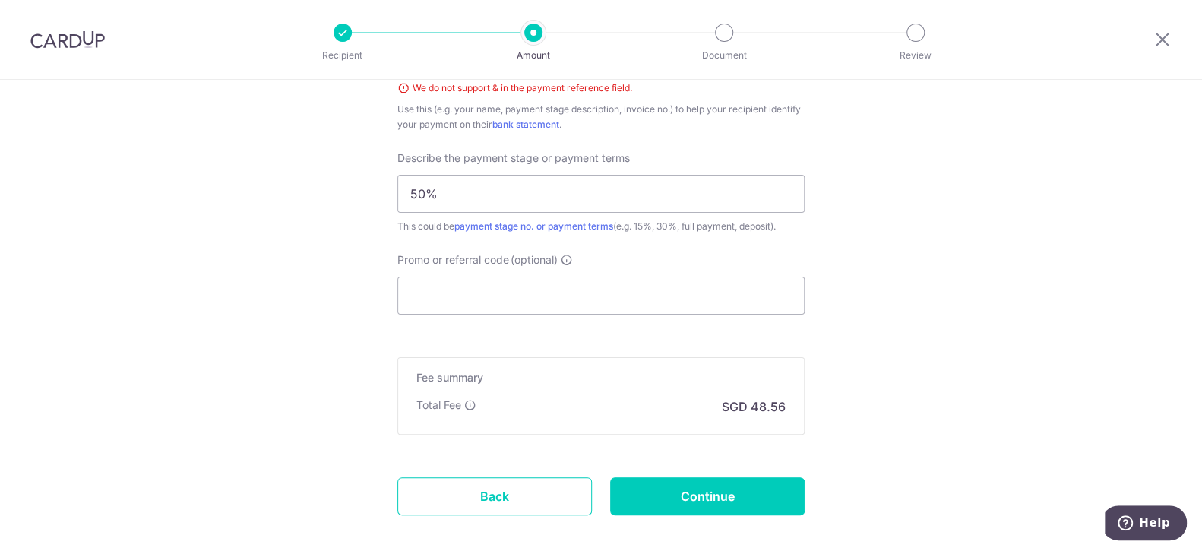
scroll to position [1085, 0]
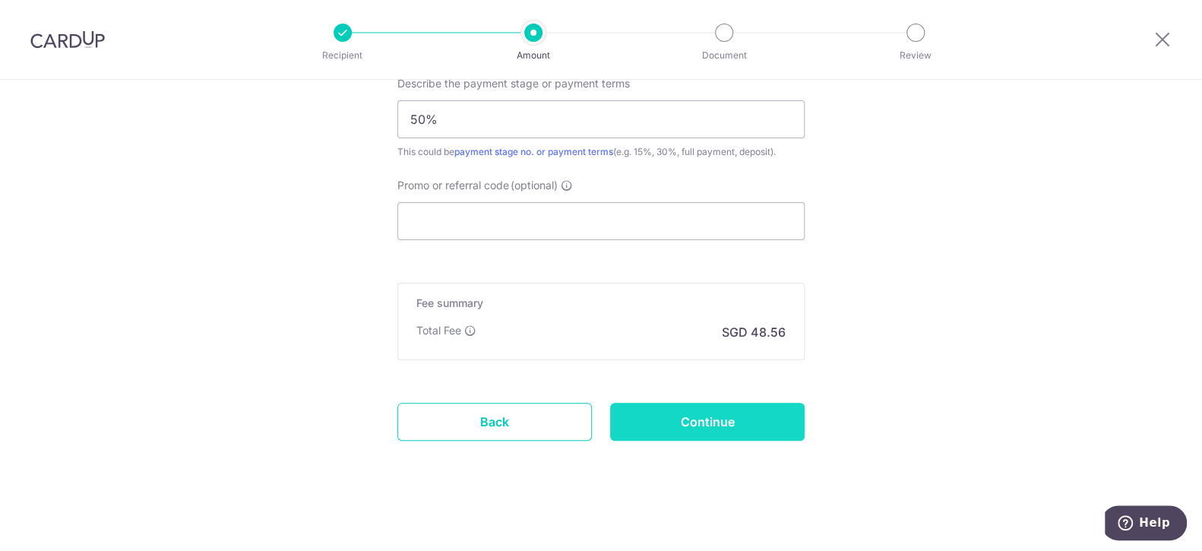
click at [720, 426] on input "Continue" at bounding box center [707, 422] width 195 height 38
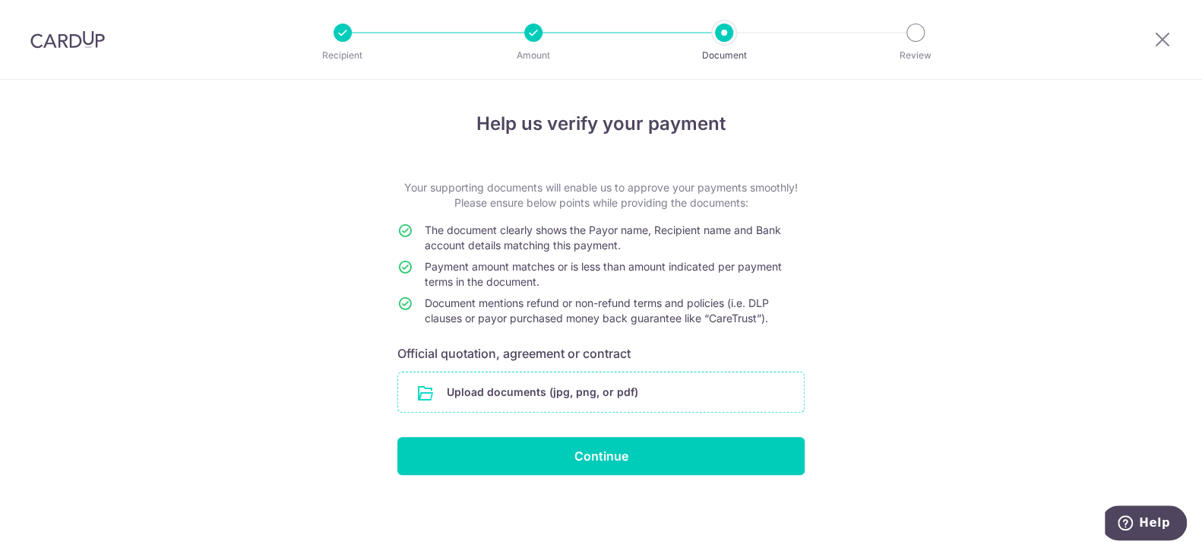
click at [653, 385] on input "file" at bounding box center [601, 392] width 406 height 40
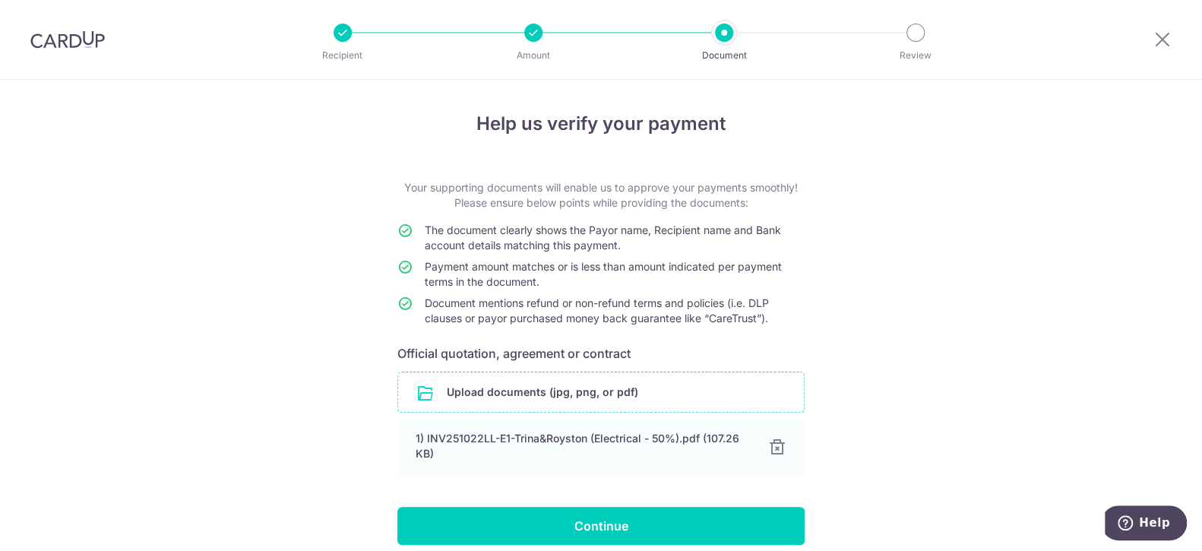
scroll to position [64, 0]
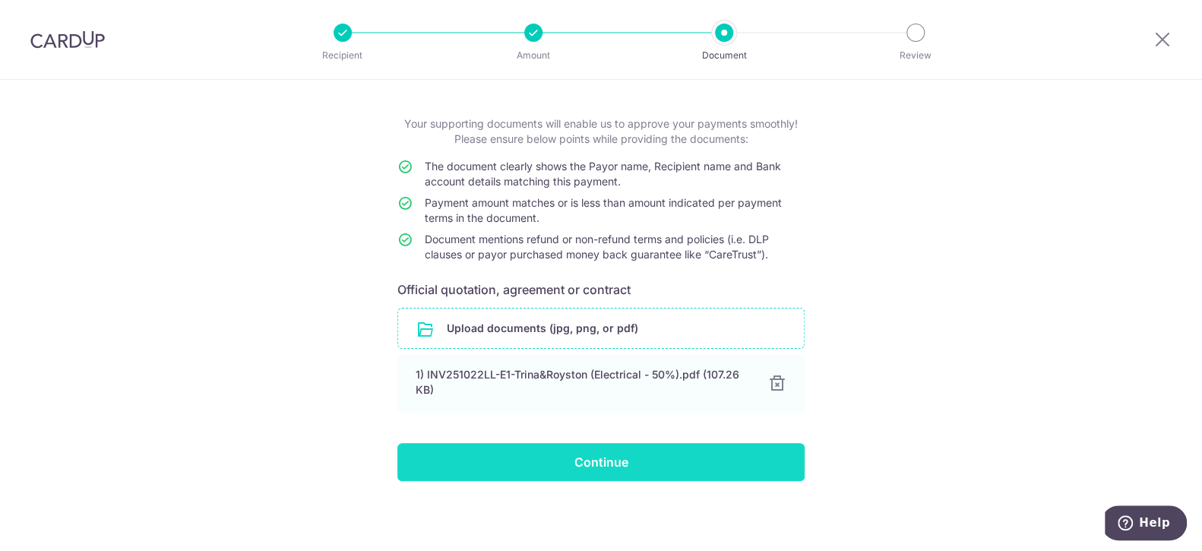
click at [581, 454] on input "Continue" at bounding box center [600, 462] width 407 height 38
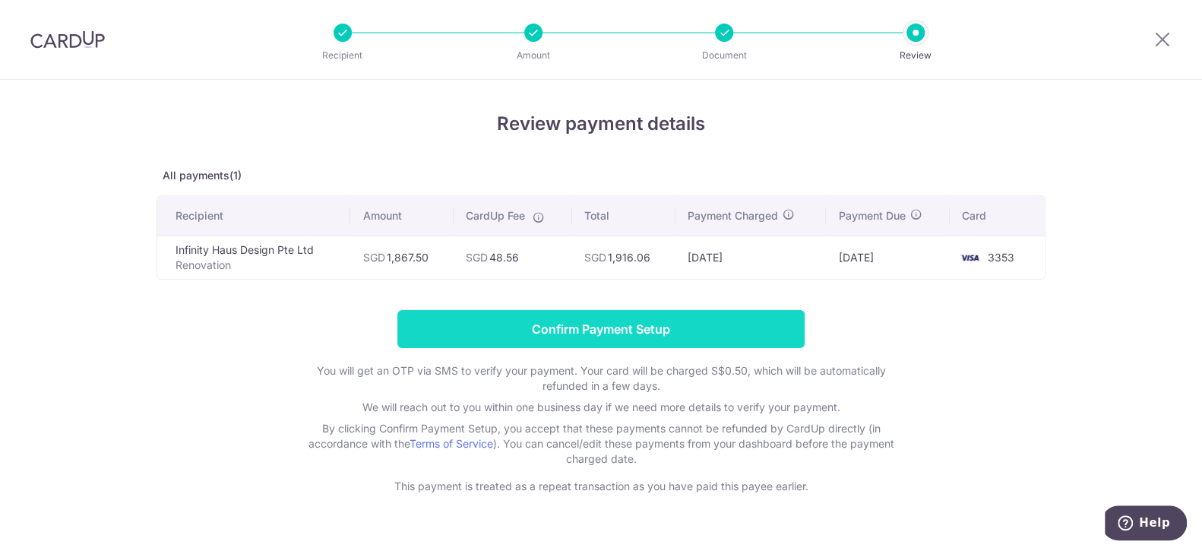
click at [619, 327] on input "Confirm Payment Setup" at bounding box center [600, 329] width 407 height 38
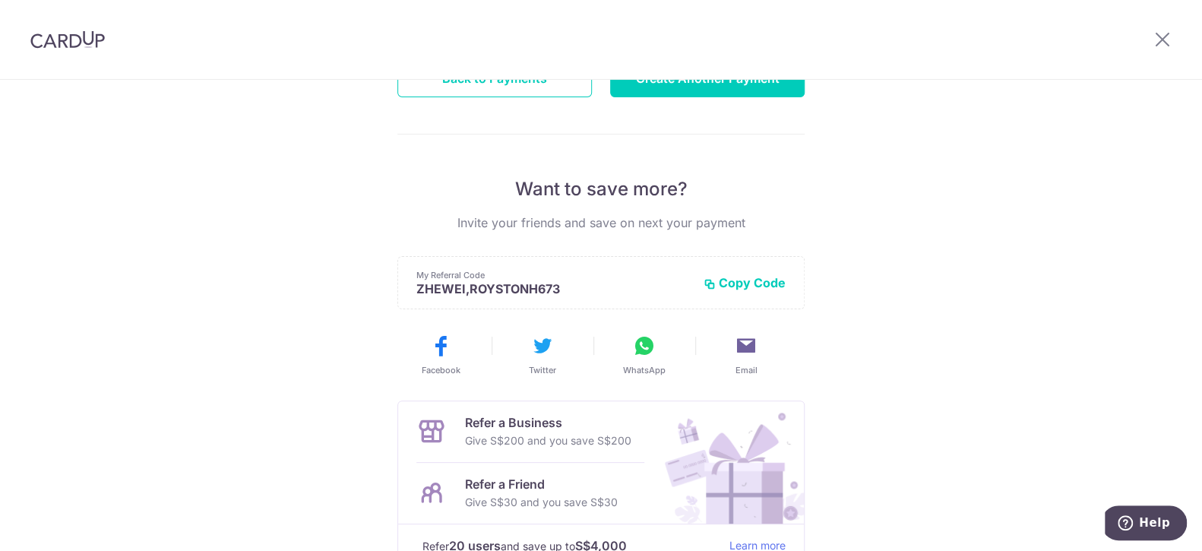
scroll to position [338, 0]
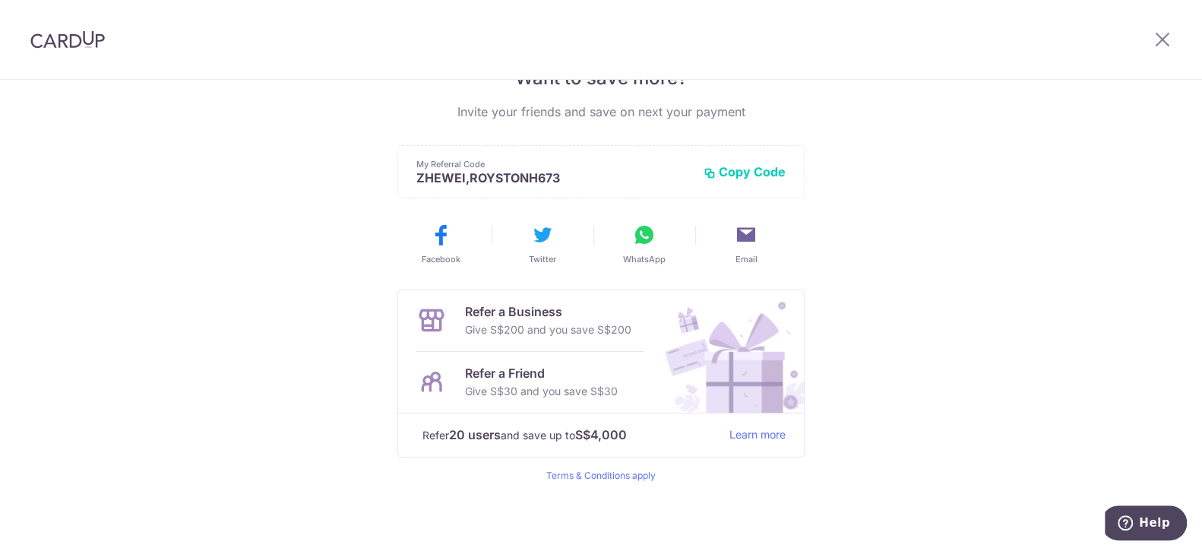
click at [962, 290] on div "Payment created! Hang tight, you’ll receive email updates on the status of the …" at bounding box center [601, 148] width 1202 height 812
click at [1086, 136] on div "Payment created! Hang tight, you’ll receive email updates on the status of the …" at bounding box center [601, 148] width 1202 height 812
click at [1155, 46] on icon at bounding box center [1163, 39] width 18 height 19
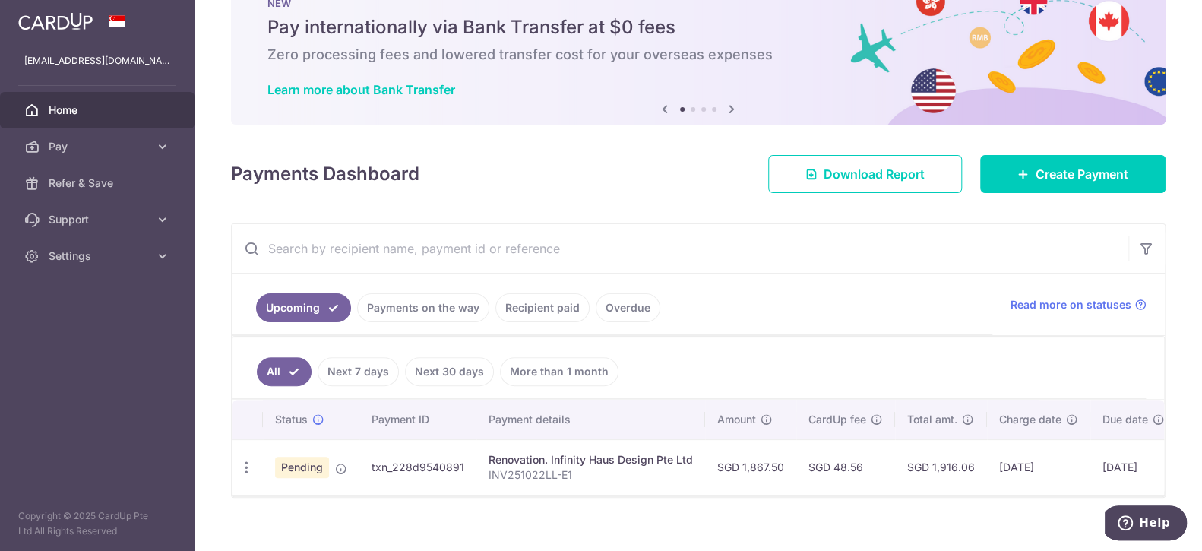
scroll to position [74, 0]
